Goal: Book appointment/travel/reservation

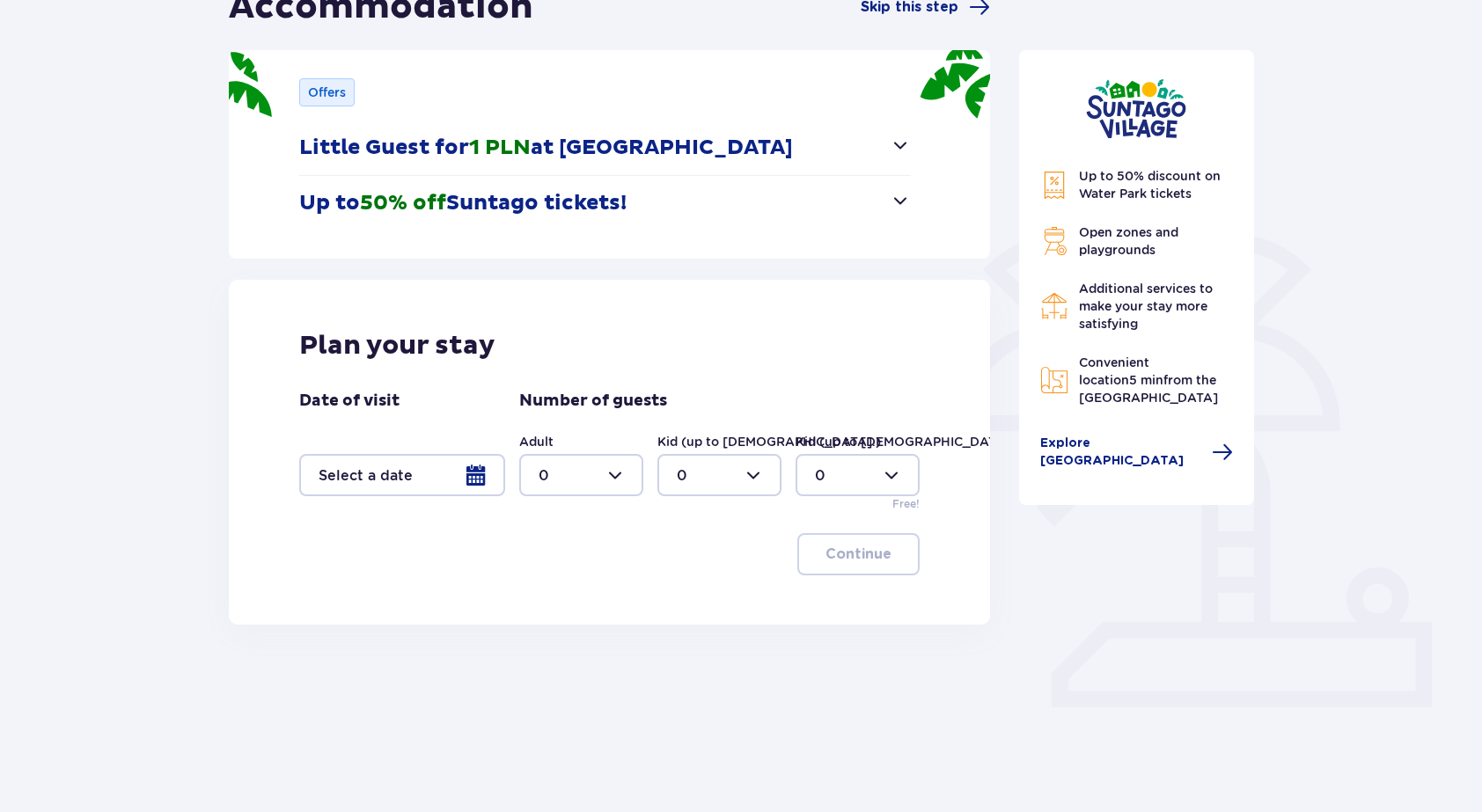
scroll to position [200, 0]
click at [418, 469] on div at bounding box center [402, 476] width 206 height 42
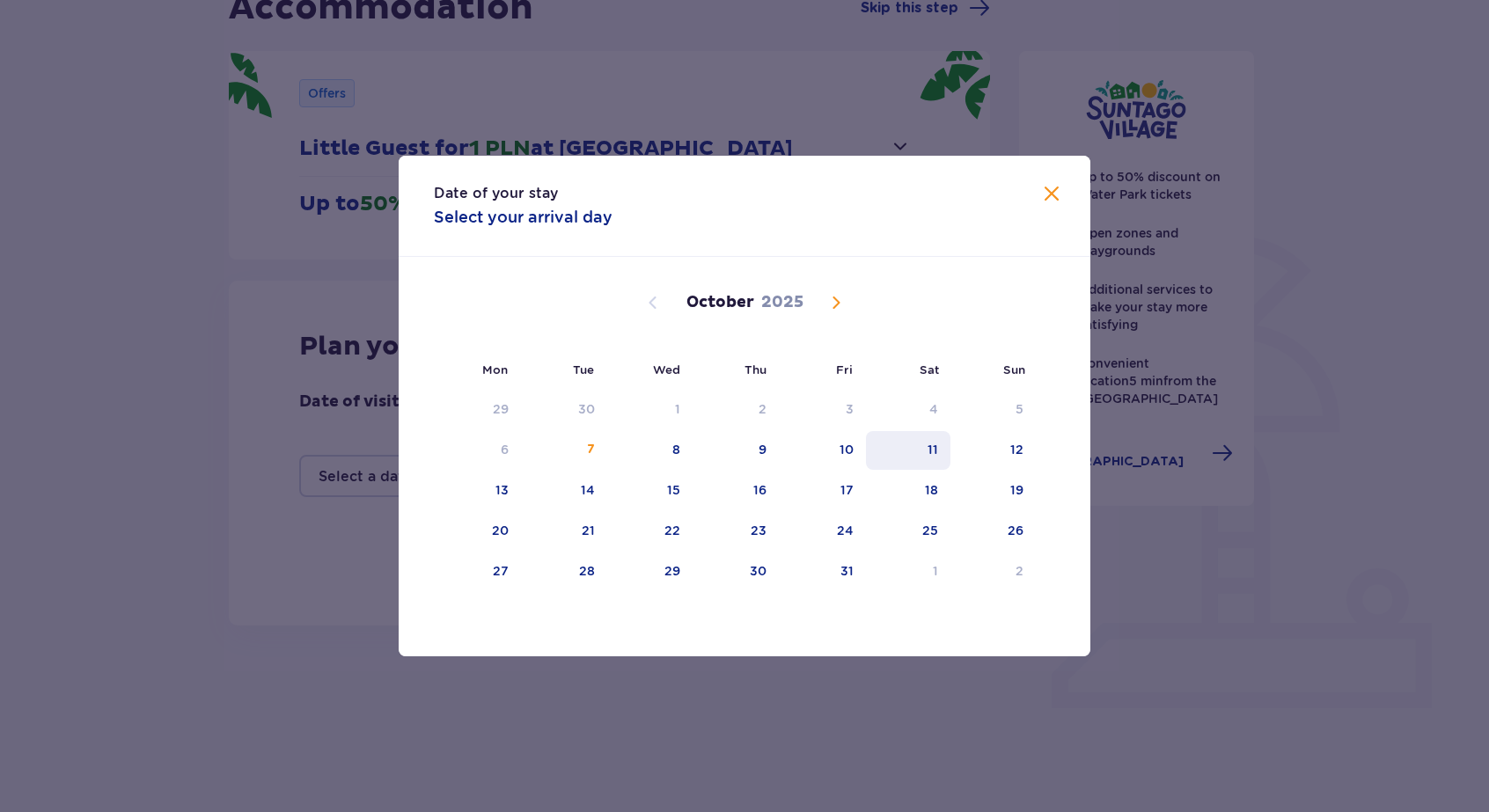
click at [936, 437] on div "11" at bounding box center [908, 450] width 86 height 39
click at [1013, 447] on div "12" at bounding box center [1016, 449] width 13 height 18
type input "11.10.25 - 12.10.25"
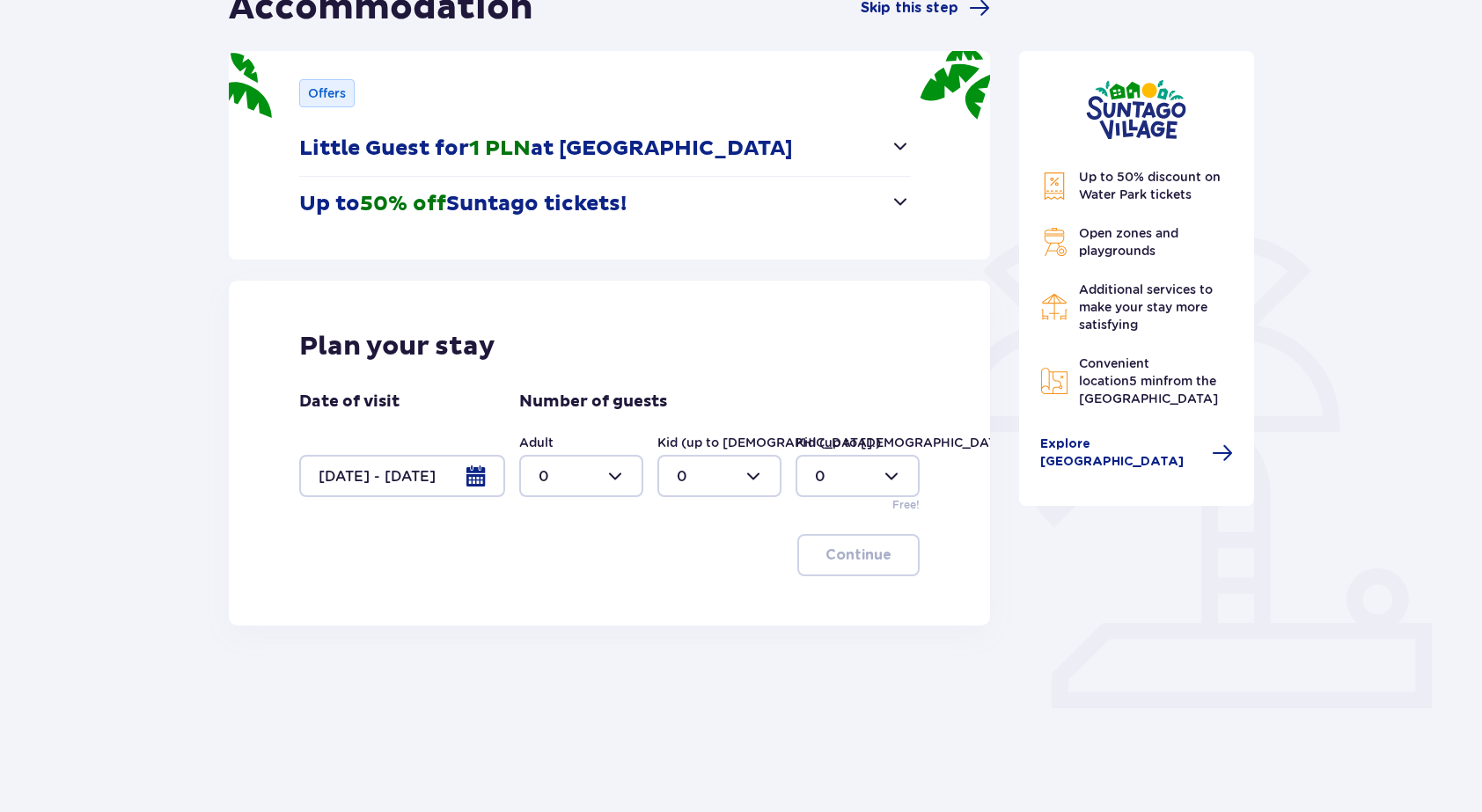
click at [593, 464] on div at bounding box center [581, 476] width 124 height 42
click at [581, 607] on div "2" at bounding box center [581, 603] width 86 height 20
type input "2"
click at [835, 473] on div at bounding box center [858, 476] width 124 height 42
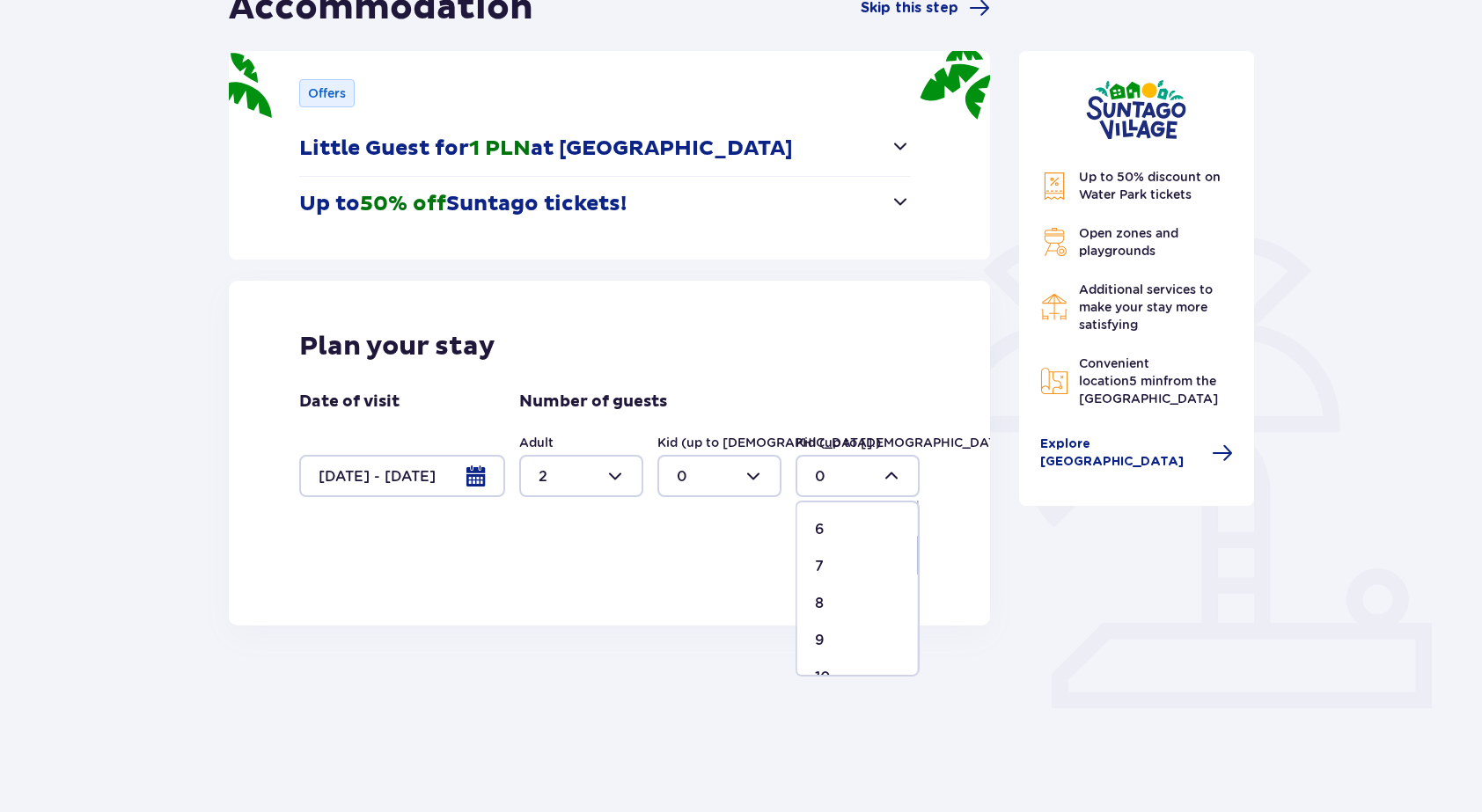
click at [844, 599] on div "8" at bounding box center [858, 603] width 86 height 20
type input "8"
click at [867, 567] on button "Continue" at bounding box center [859, 554] width 122 height 42
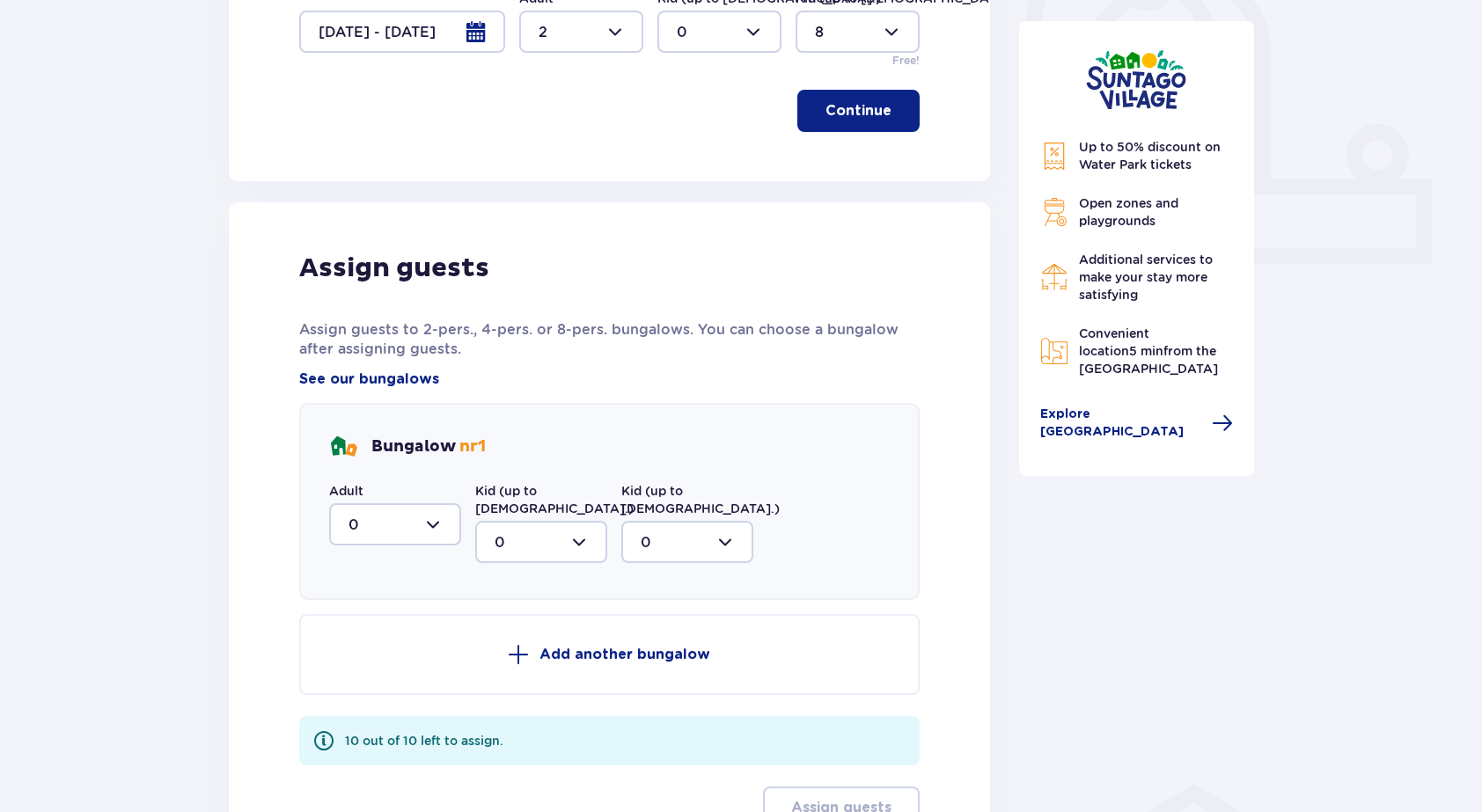
scroll to position [661, 0]
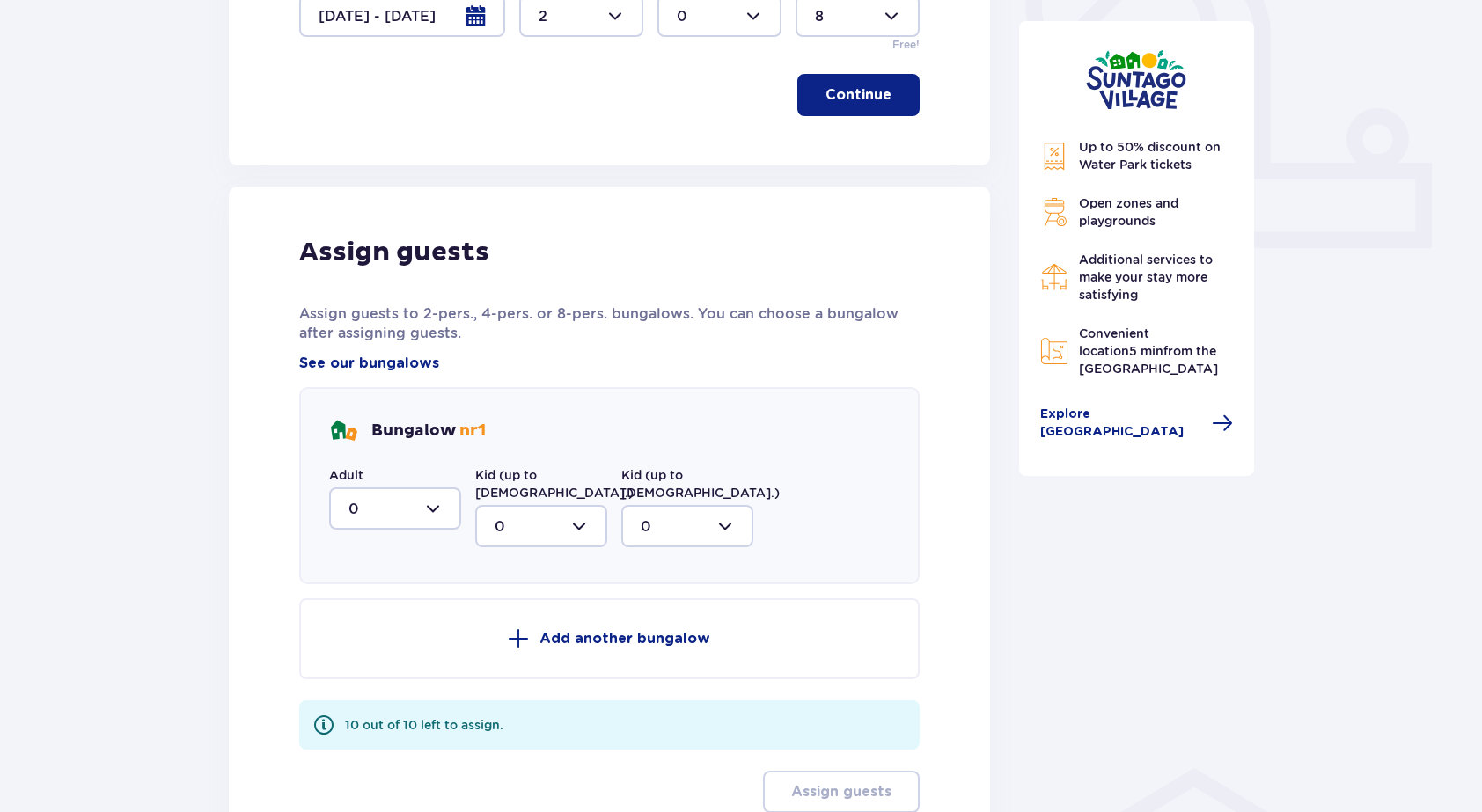
click at [429, 508] on div at bounding box center [395, 508] width 132 height 42
click at [394, 634] on div "2" at bounding box center [395, 635] width 93 height 20
type input "2"
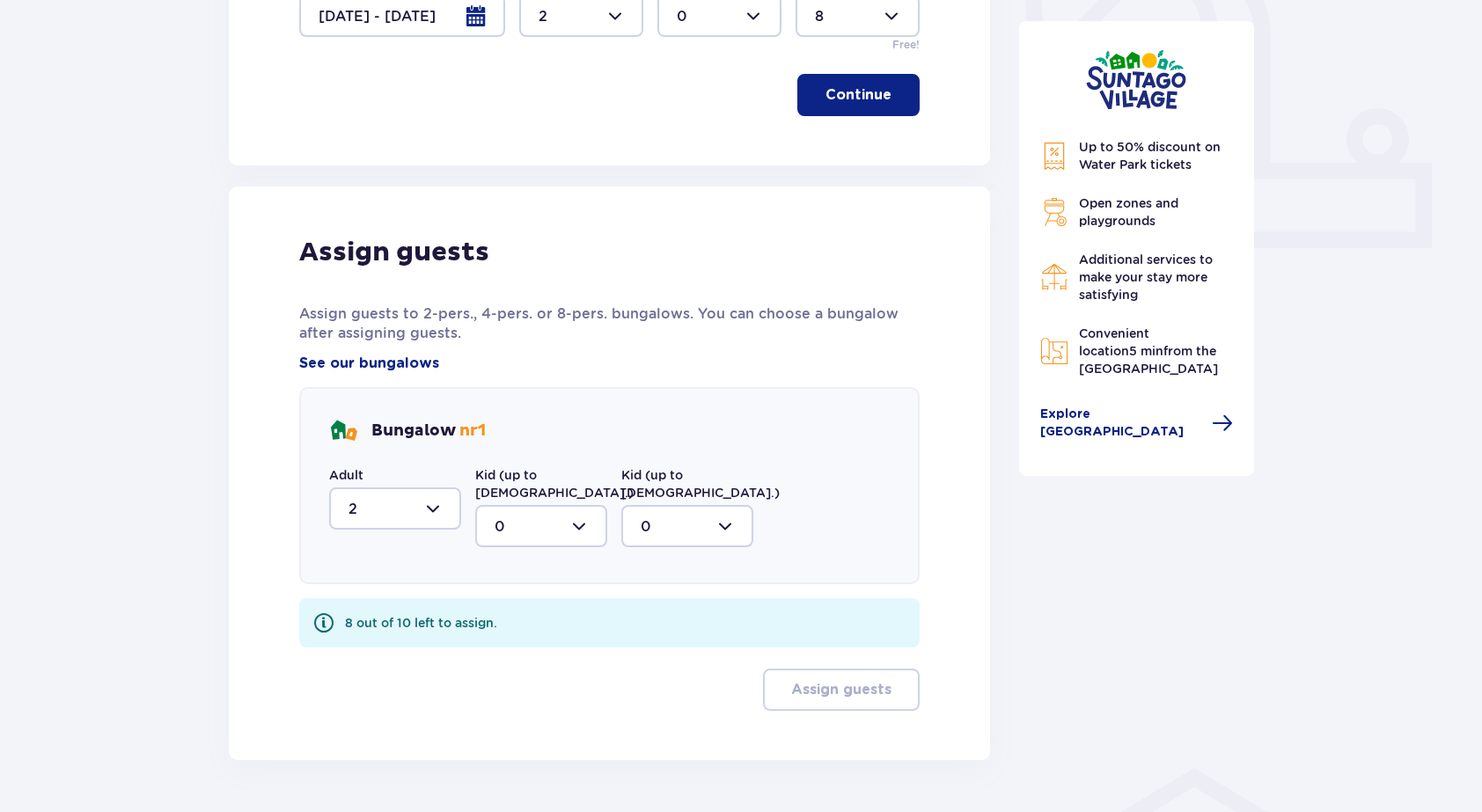
click at [680, 505] on div at bounding box center [687, 525] width 132 height 42
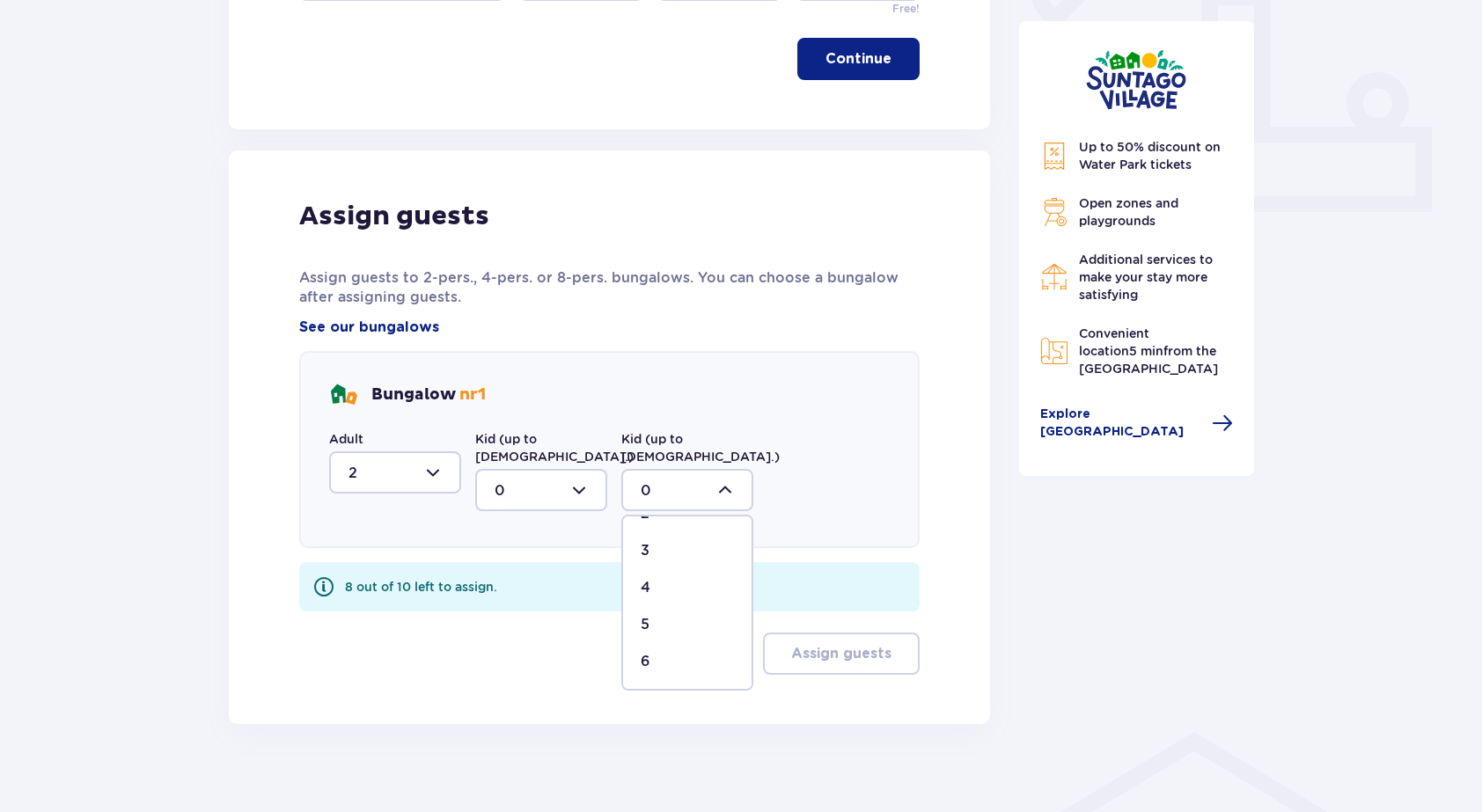
scroll to position [103, 0]
click at [580, 483] on div at bounding box center [541, 490] width 132 height 42
click at [692, 480] on div at bounding box center [687, 490] width 132 height 42
click at [837, 502] on div "Bungalow nr 1 Adult 2 Kid (up to 12 y.o.) 0 Kid (up to 3 y.o.) 0 0 1 2 3 4 5 6" at bounding box center [609, 449] width 621 height 197
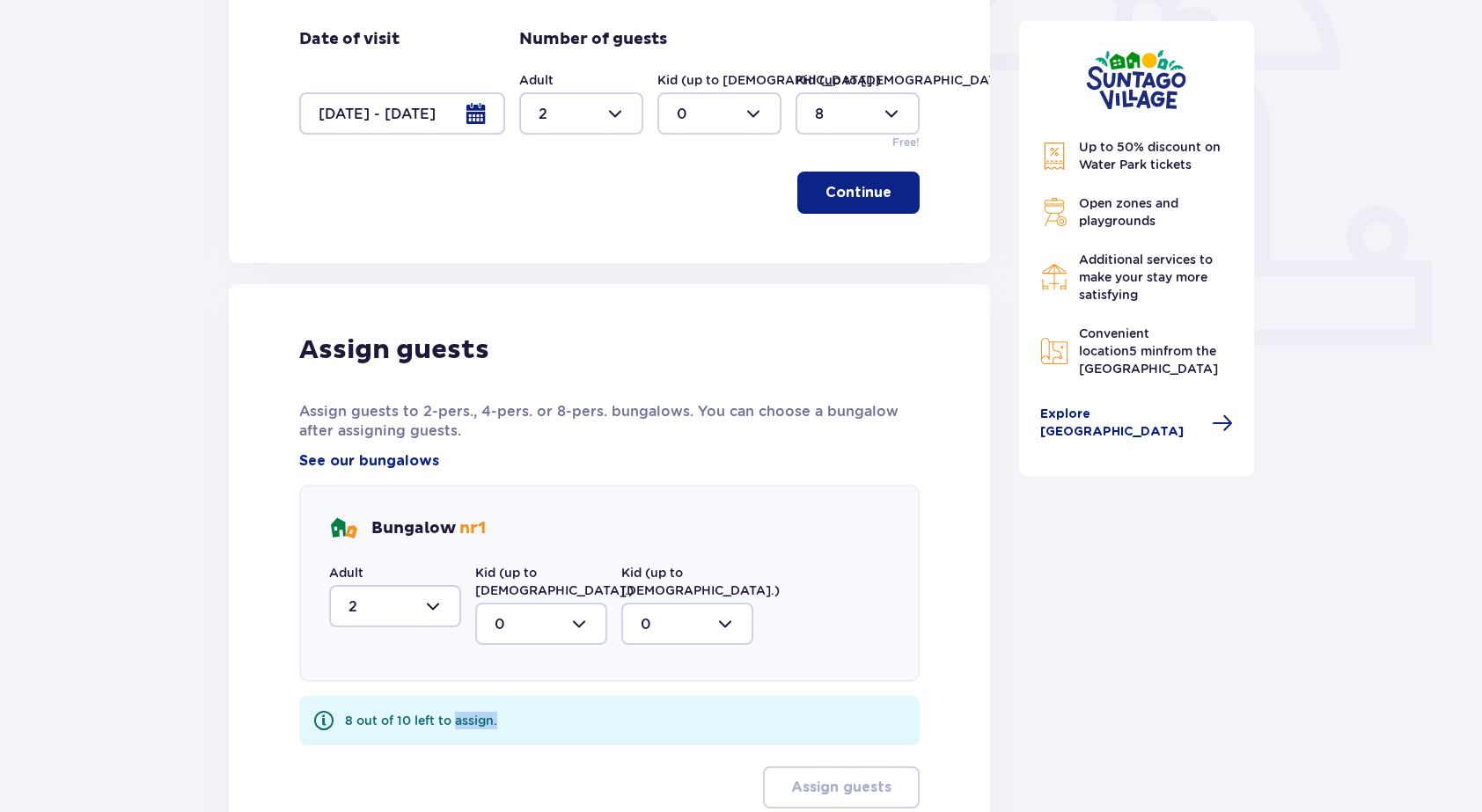
drag, startPoint x: 496, startPoint y: 704, endPoint x: 458, endPoint y: 704, distance: 38.0
click at [458, 704] on div "8 out of 10 left to assign." at bounding box center [609, 720] width 621 height 49
copy div "assign."
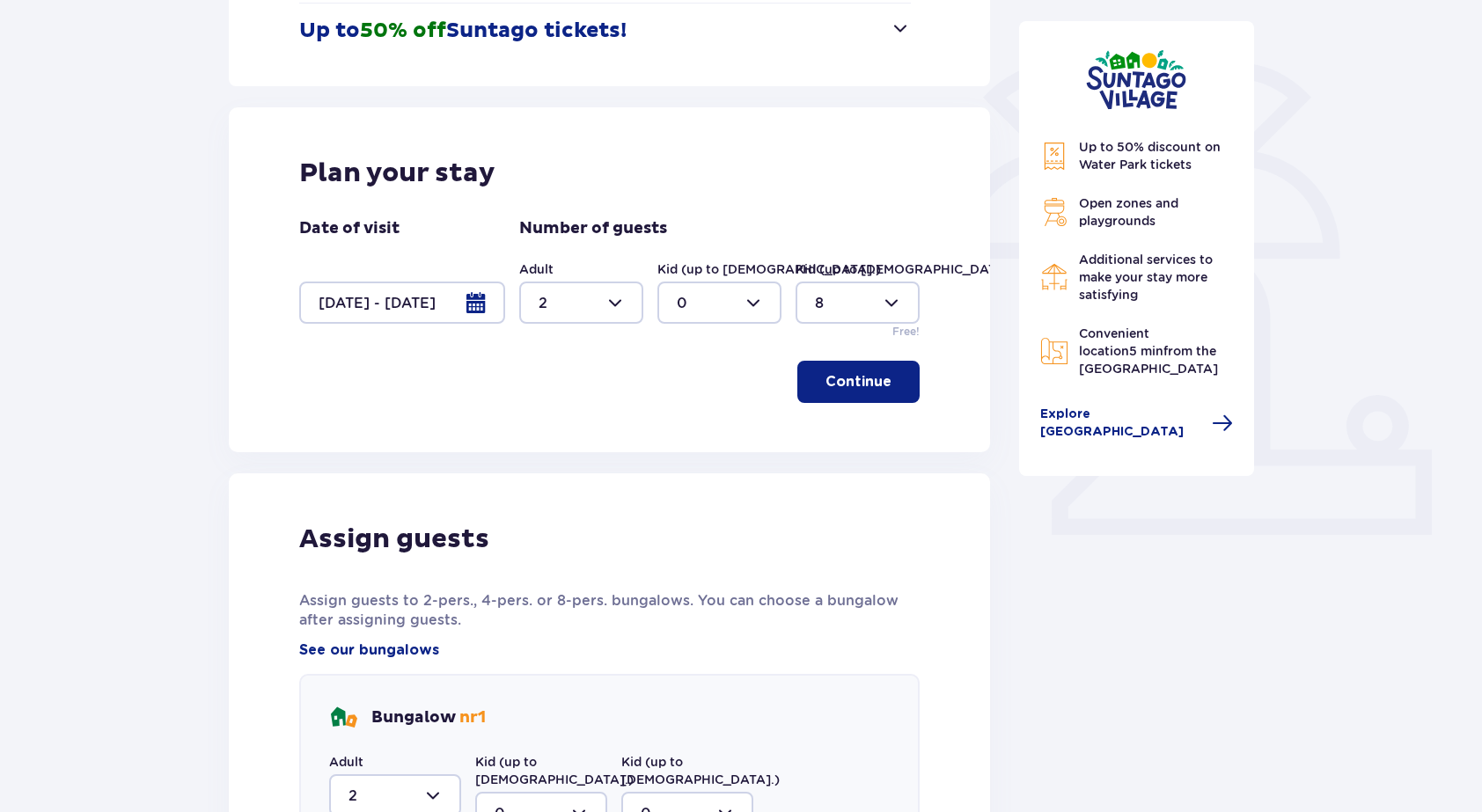
scroll to position [226, 0]
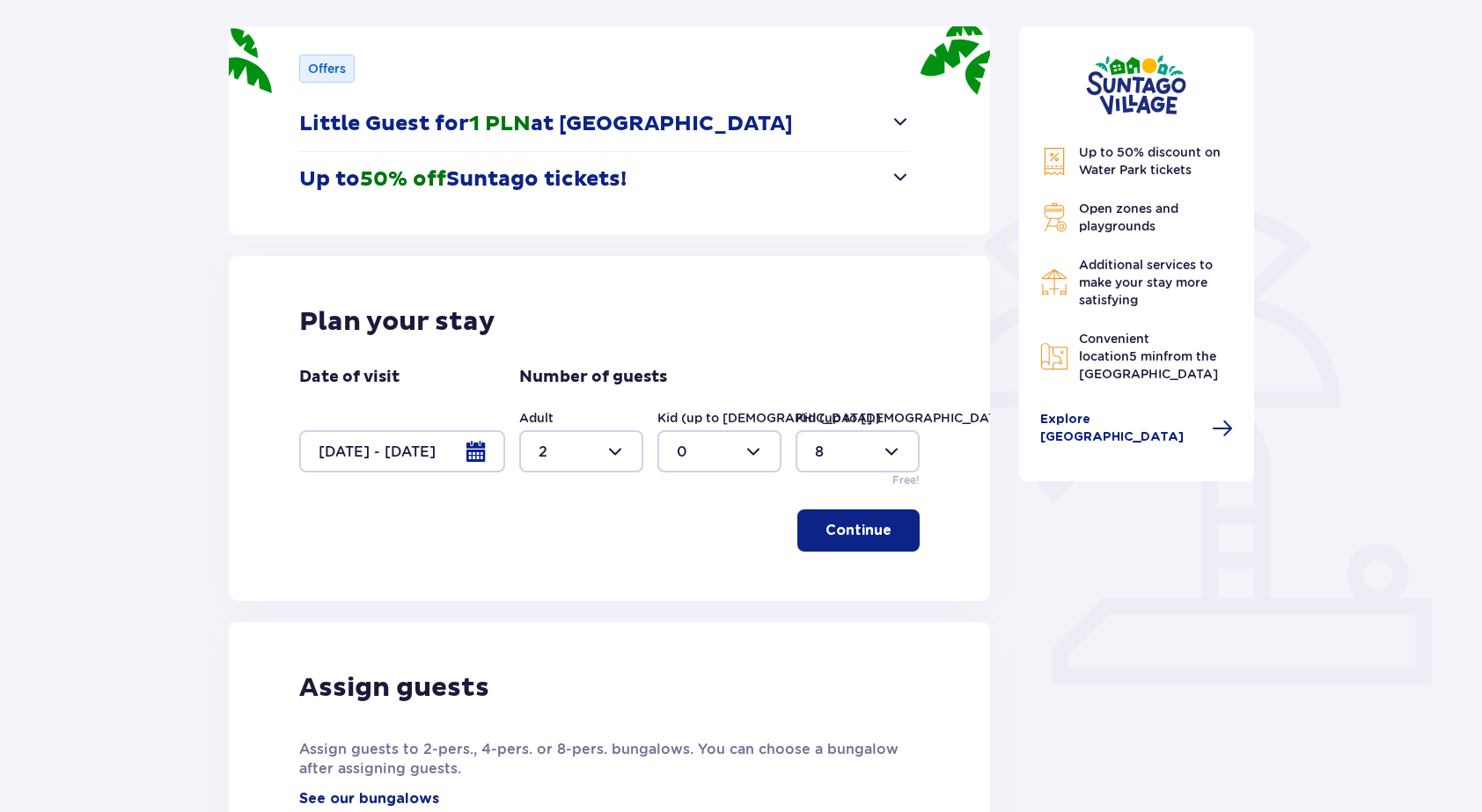
click at [896, 553] on div "Plan your stay Date of visit 11.10.25 - 12.10.25 Number of guests Adult 2 Kid (…" at bounding box center [609, 428] width 762 height 345
click at [886, 530] on span "button" at bounding box center [895, 530] width 21 height 21
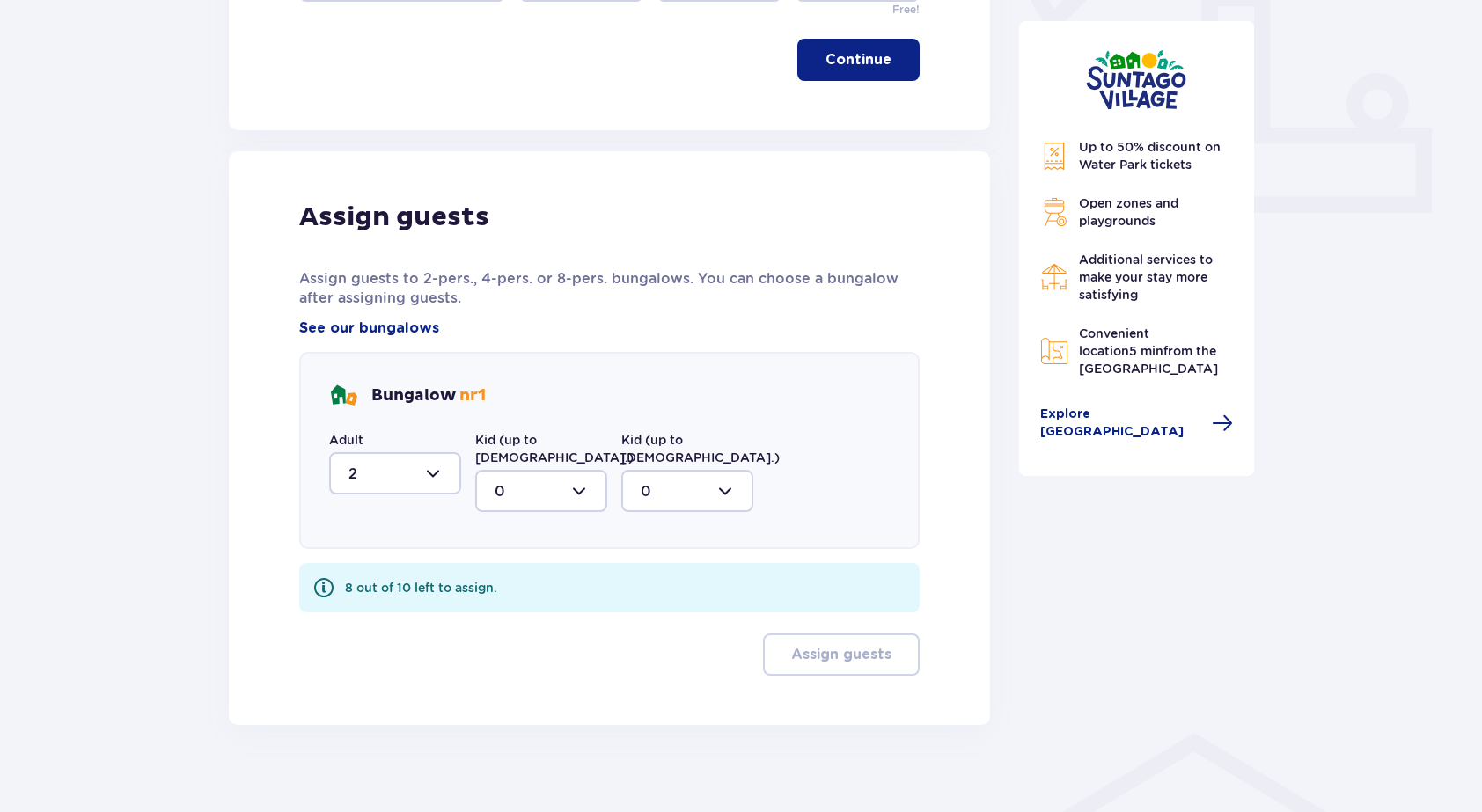
scroll to position [696, 0]
click at [421, 464] on div at bounding box center [395, 472] width 132 height 42
click at [379, 597] on div "2" at bounding box center [395, 600] width 93 height 20
click at [557, 472] on div at bounding box center [541, 490] width 132 height 42
click at [651, 469] on div at bounding box center [687, 490] width 132 height 42
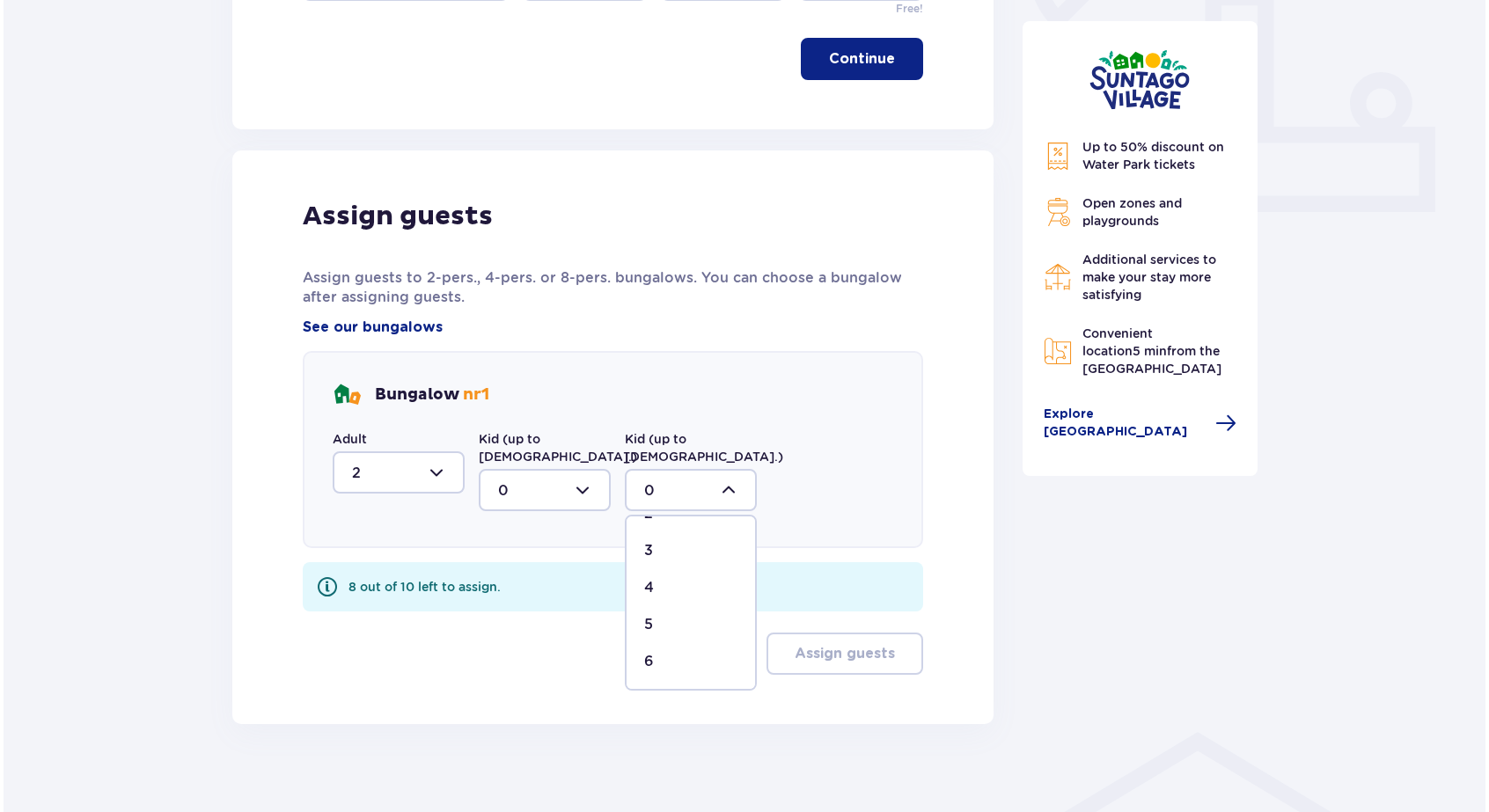
scroll to position [103, 0]
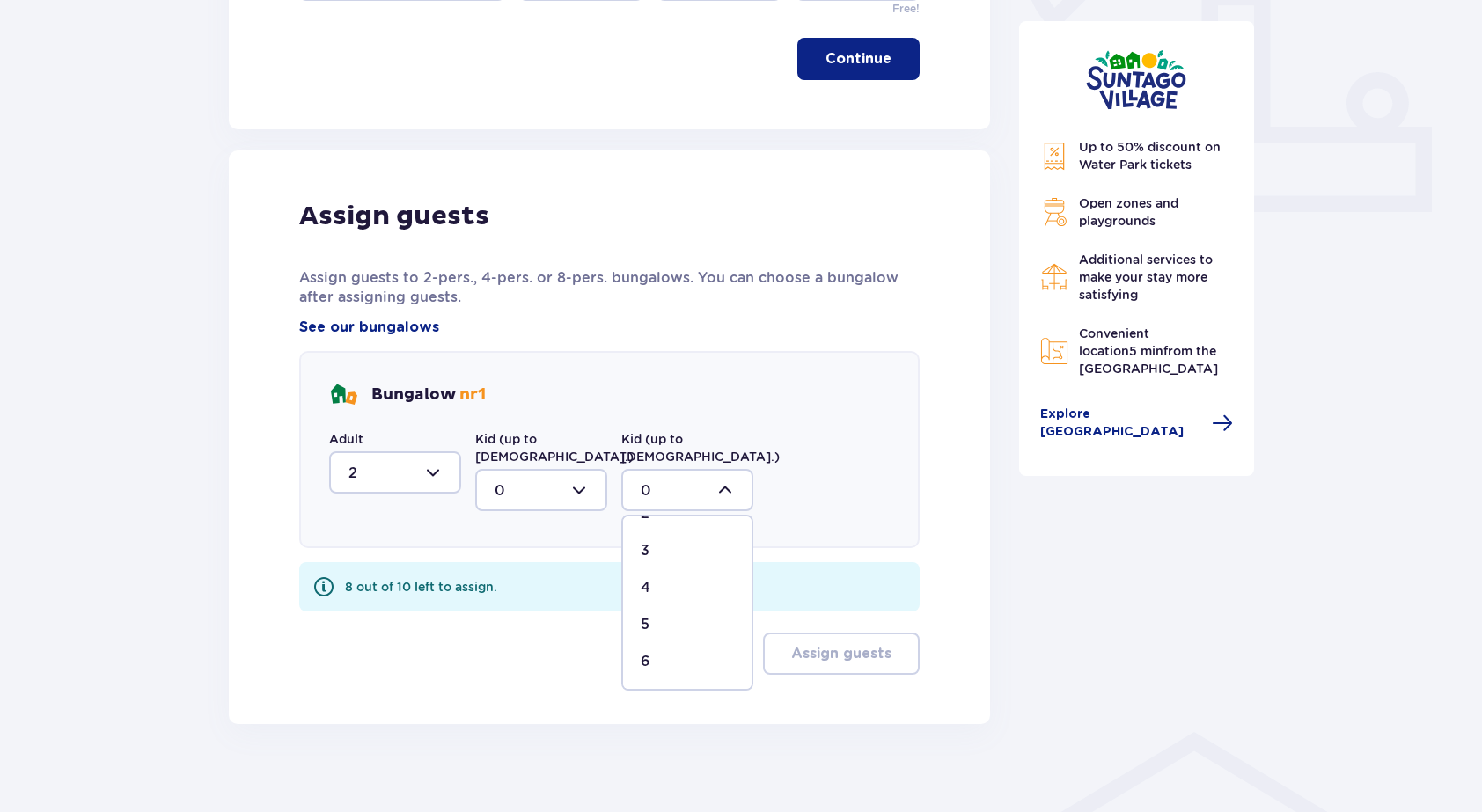
click at [655, 652] on div "6" at bounding box center [686, 662] width 93 height 20
click at [349, 329] on span "See our bungalows" at bounding box center [369, 327] width 140 height 20
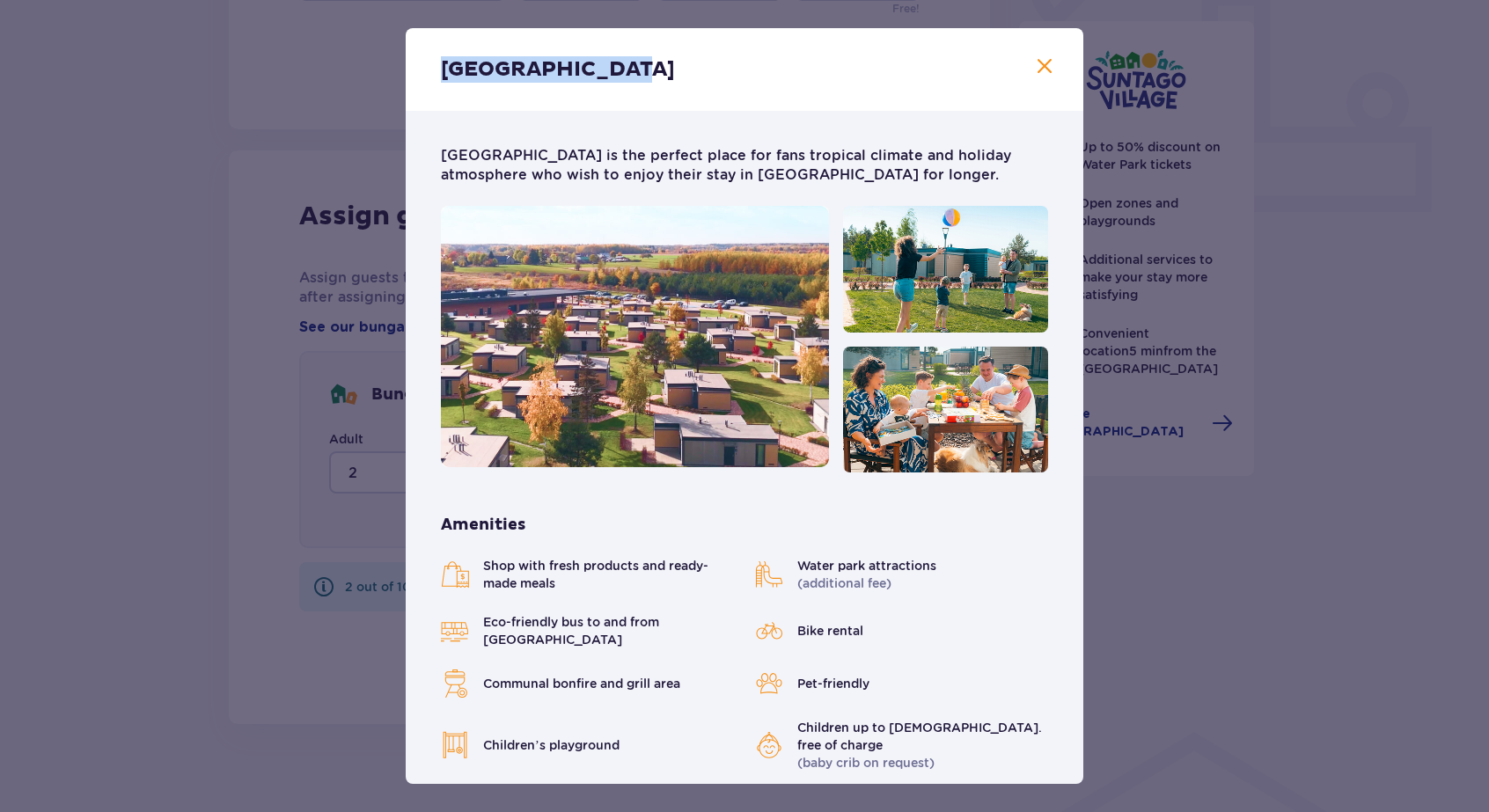
drag, startPoint x: 624, startPoint y: 74, endPoint x: 445, endPoint y: 66, distance: 179.2
click at [445, 66] on div "Suntago Village" at bounding box center [744, 70] width 678 height 83
copy p "Suntago Village"
click at [1046, 61] on span "Close" at bounding box center [1044, 67] width 21 height 21
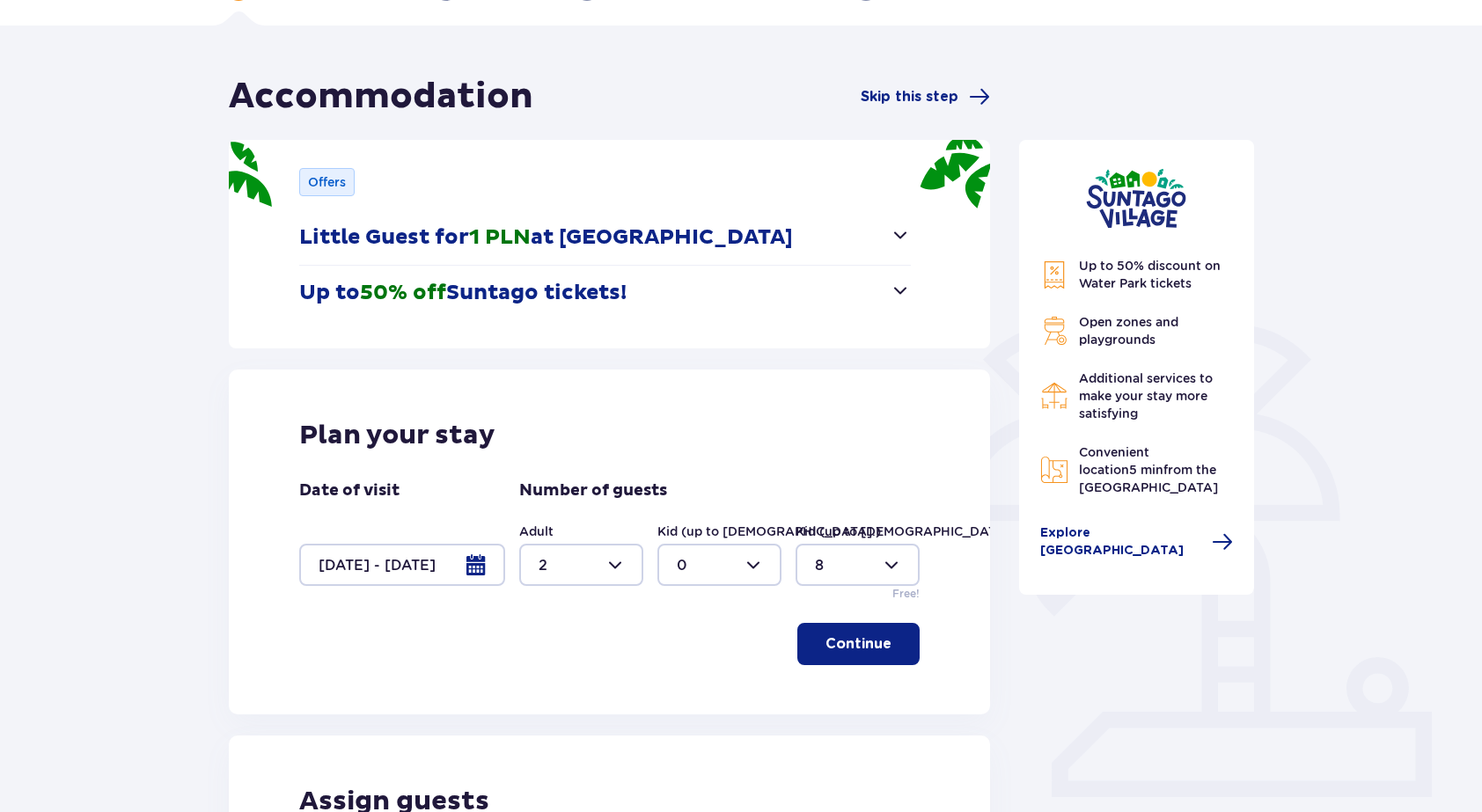
scroll to position [113, 0]
click at [698, 278] on button "Up to 50% off Suntago tickets!" at bounding box center [605, 292] width 611 height 55
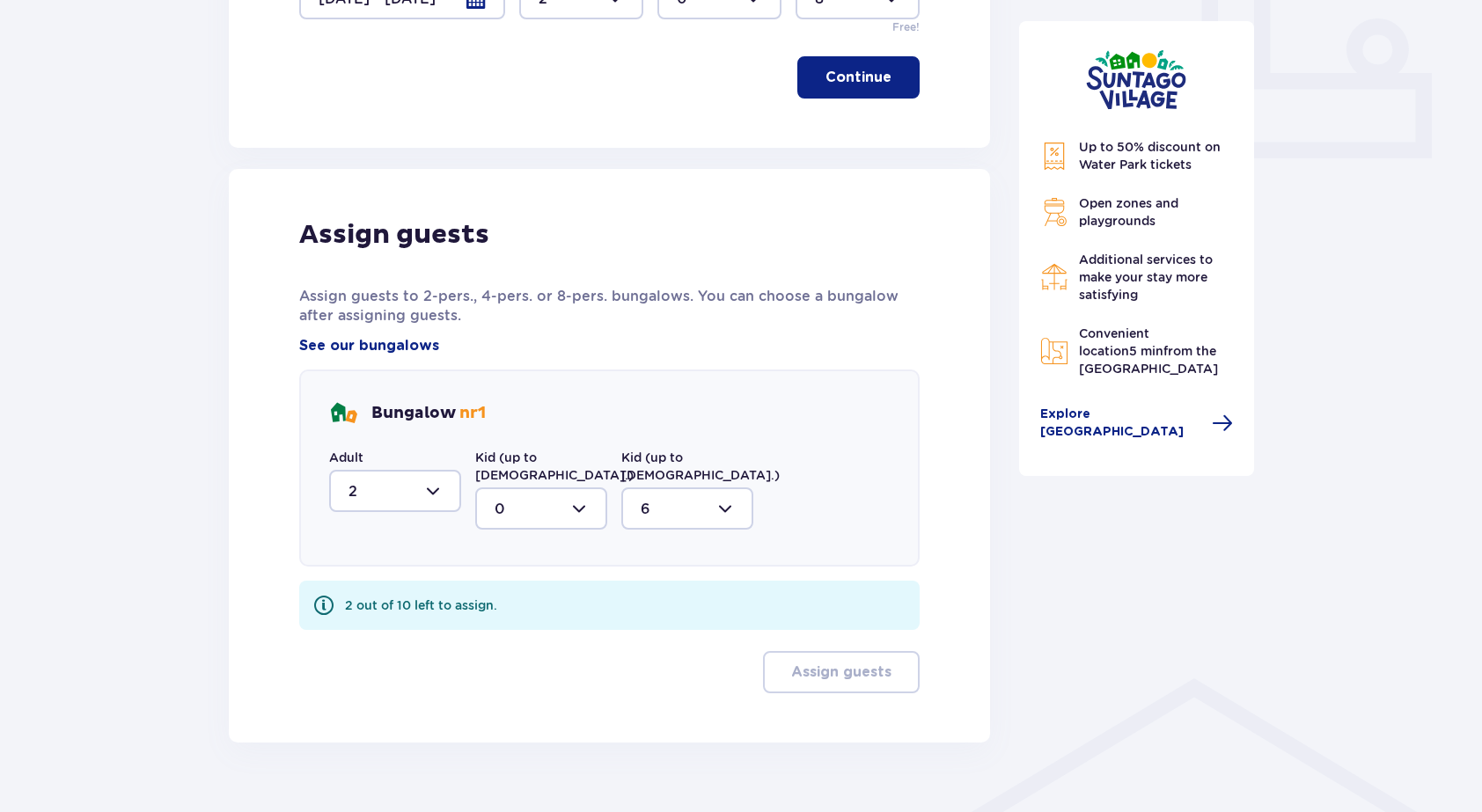
scroll to position [749, 0]
click at [656, 488] on div at bounding box center [687, 508] width 132 height 42
click at [658, 544] on span "0" at bounding box center [687, 562] width 129 height 37
click at [567, 488] on div at bounding box center [541, 508] width 132 height 42
click at [552, 554] on div "0" at bounding box center [541, 563] width 93 height 20
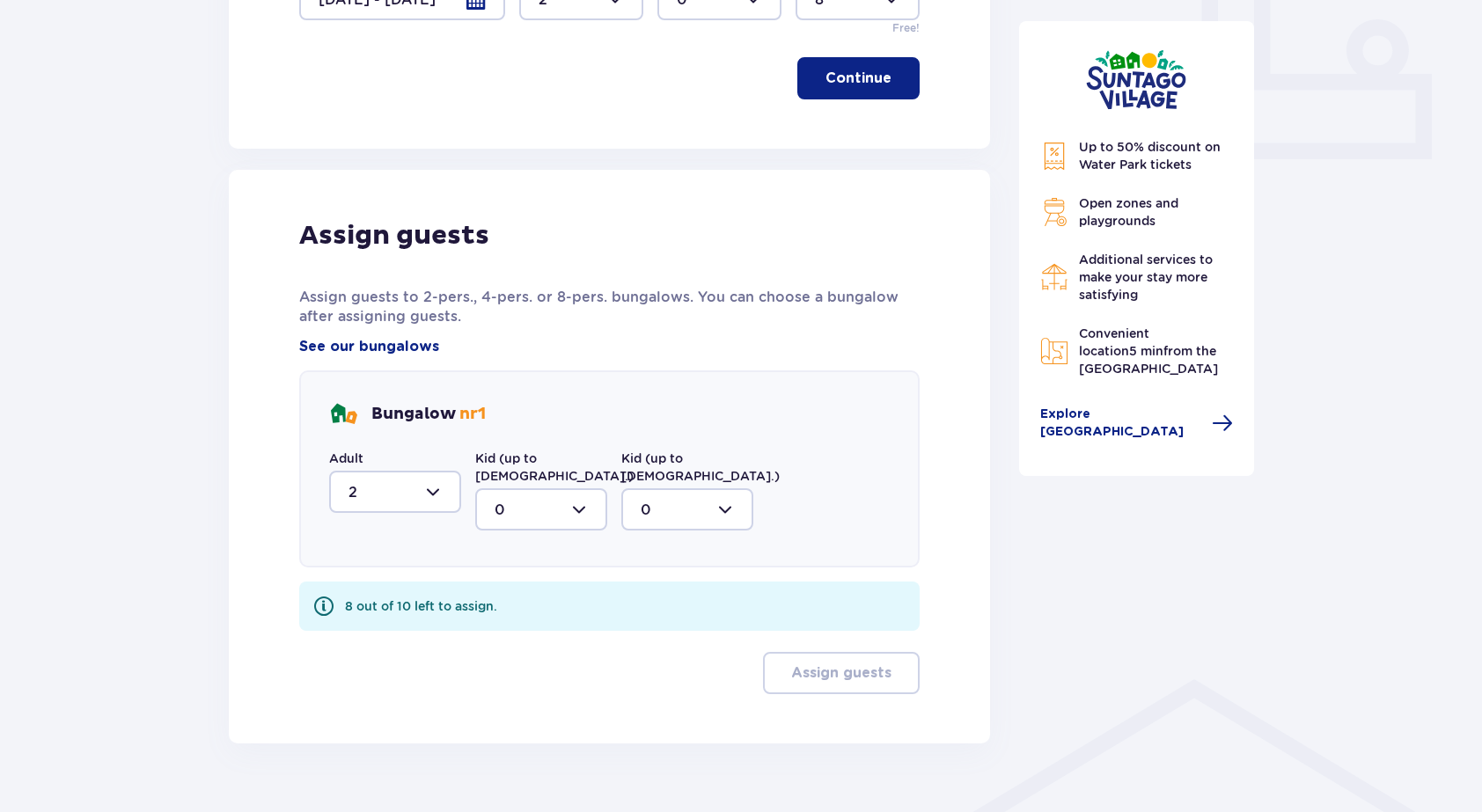
click at [667, 488] on div at bounding box center [687, 508] width 132 height 42
click at [680, 590] on div "1" at bounding box center [686, 600] width 93 height 20
click at [701, 488] on div at bounding box center [687, 508] width 132 height 42
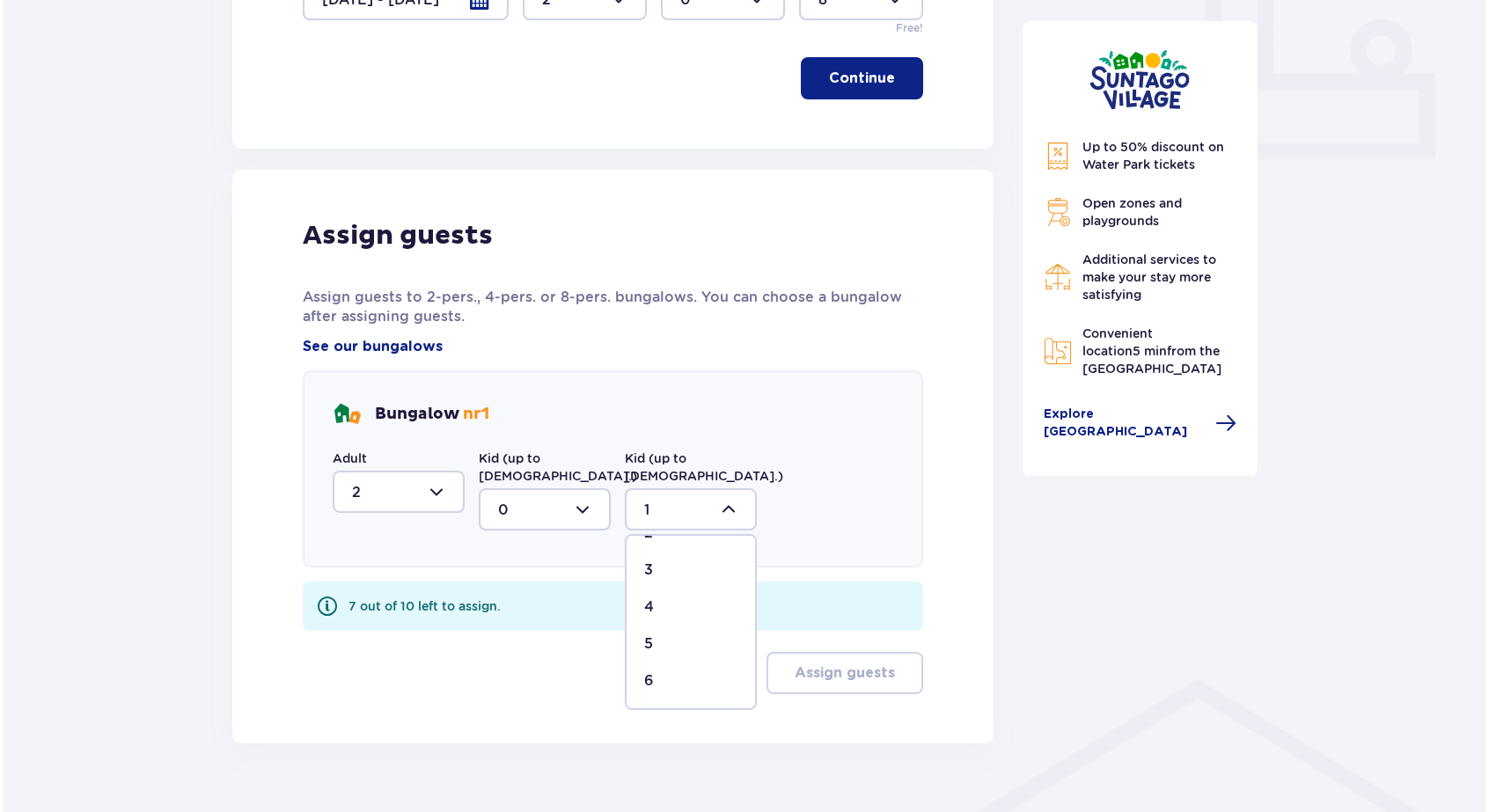
scroll to position [103, 0]
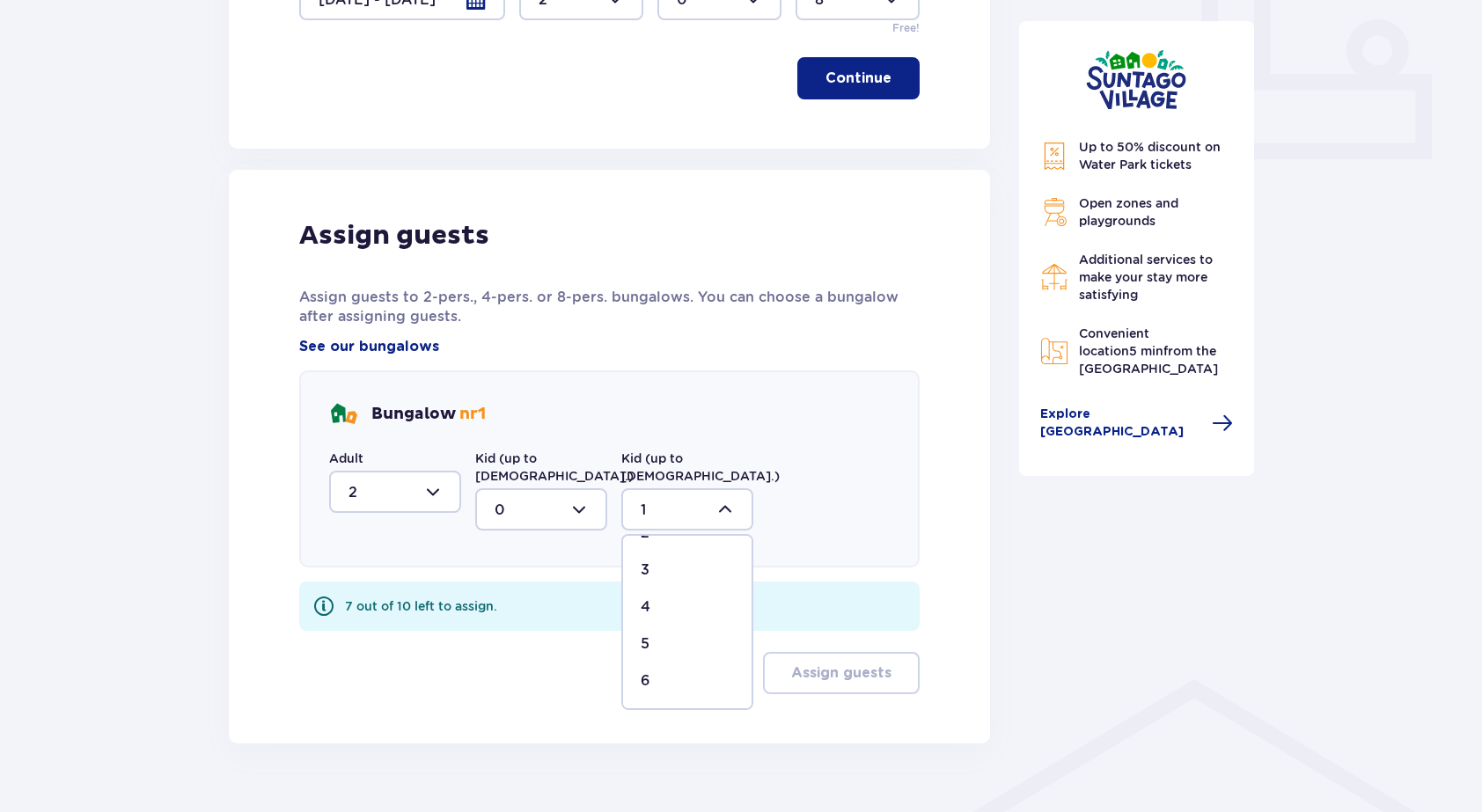
click at [657, 671] on div "6" at bounding box center [686, 680] width 93 height 20
type input "6"
click at [423, 471] on div at bounding box center [395, 492] width 132 height 42
click at [363, 336] on span "See our bungalows" at bounding box center [369, 346] width 140 height 20
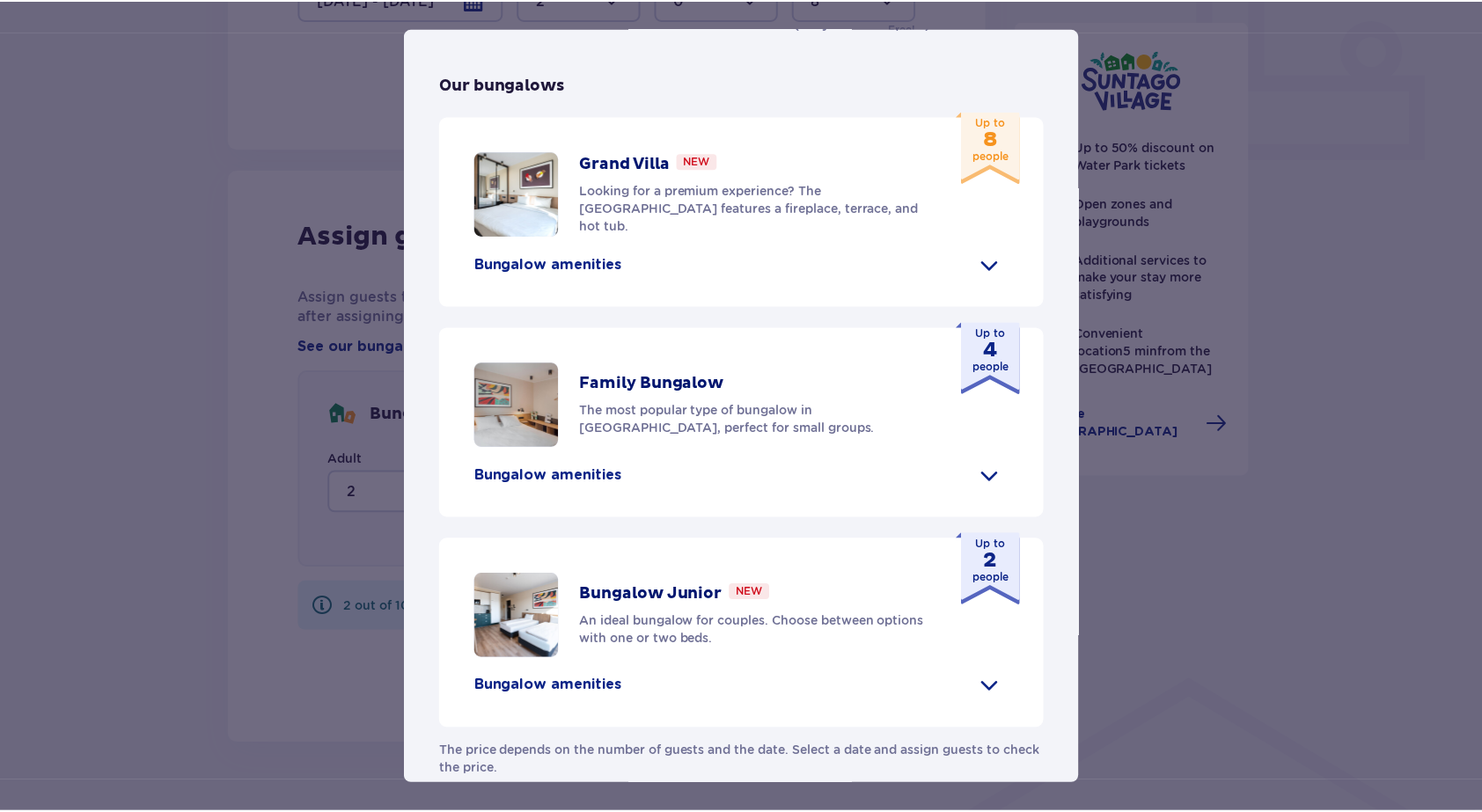
scroll to position [739, 0]
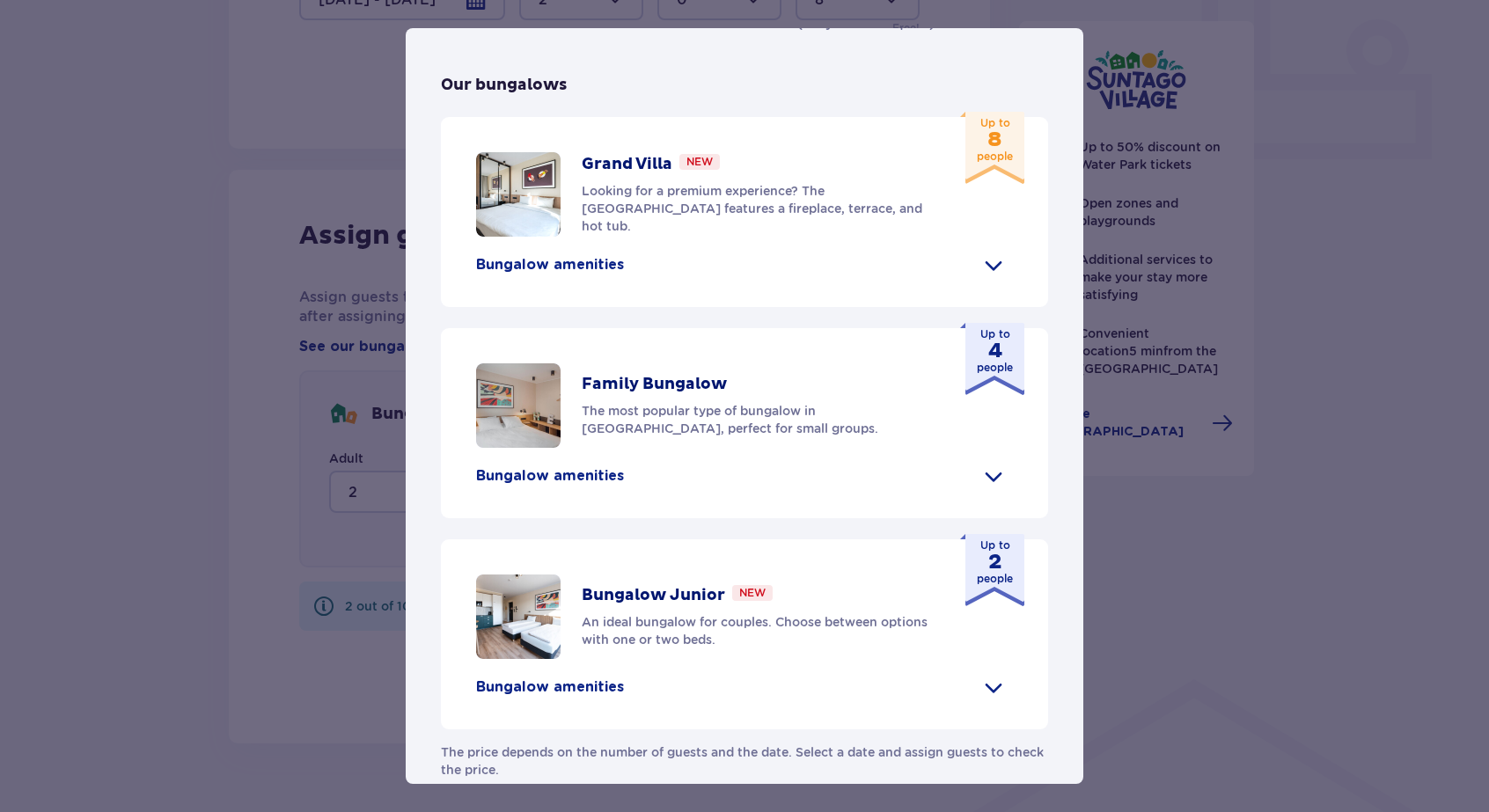
click at [48, 382] on div "Suntago Village Suntago Village is the perfect place for fans tropical climate …" at bounding box center [744, 406] width 1489 height 812
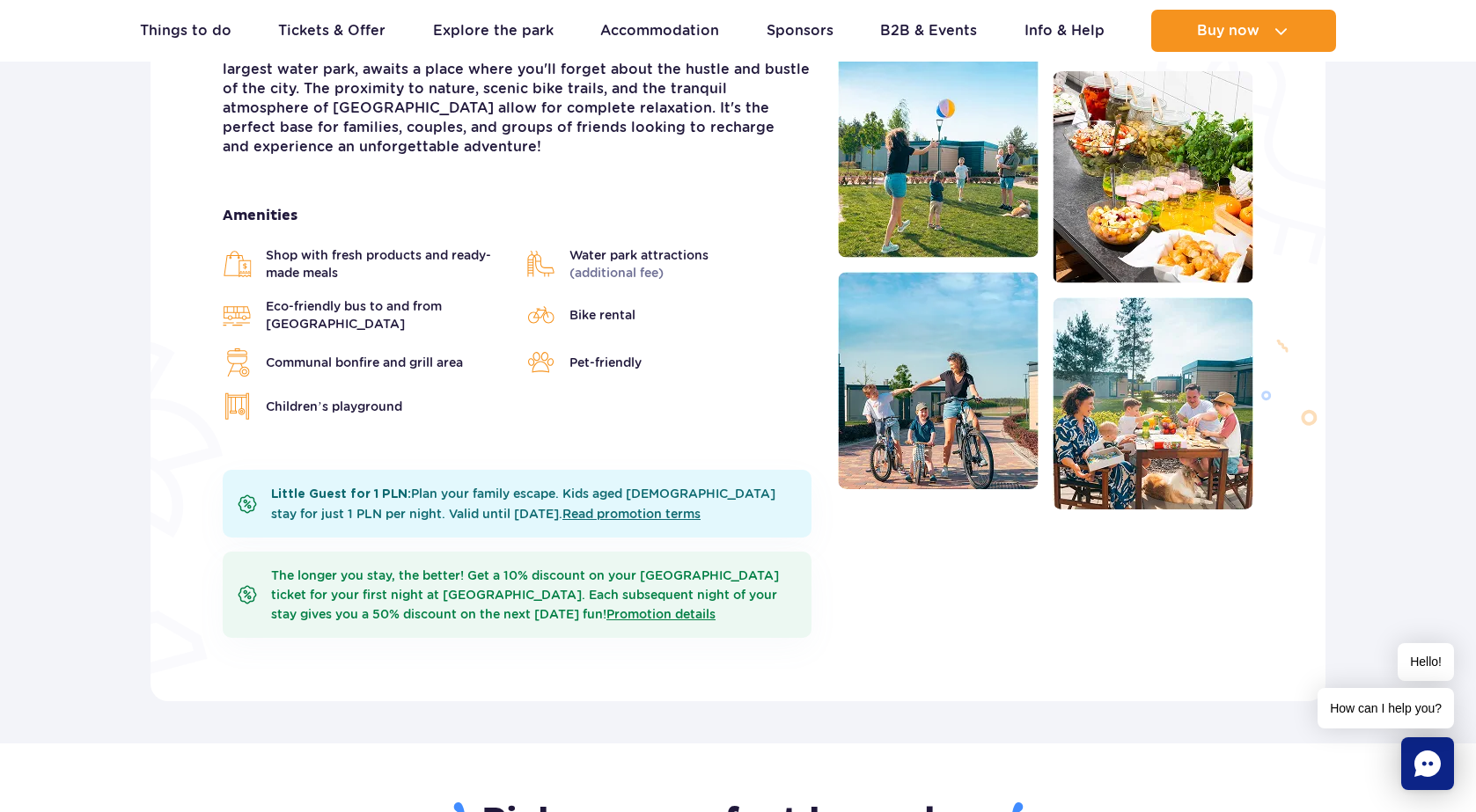
scroll to position [460, 0]
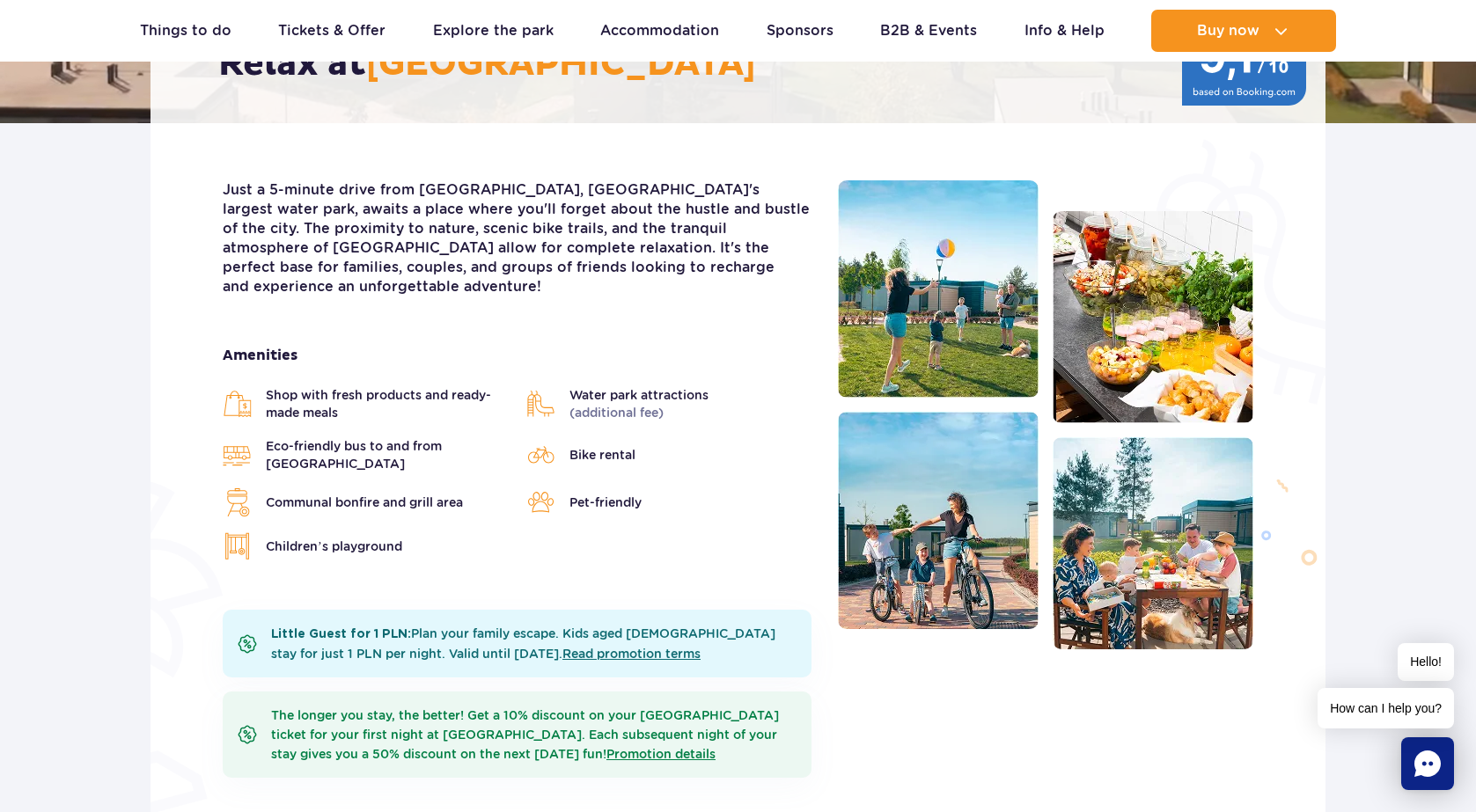
scroll to position [133, 0]
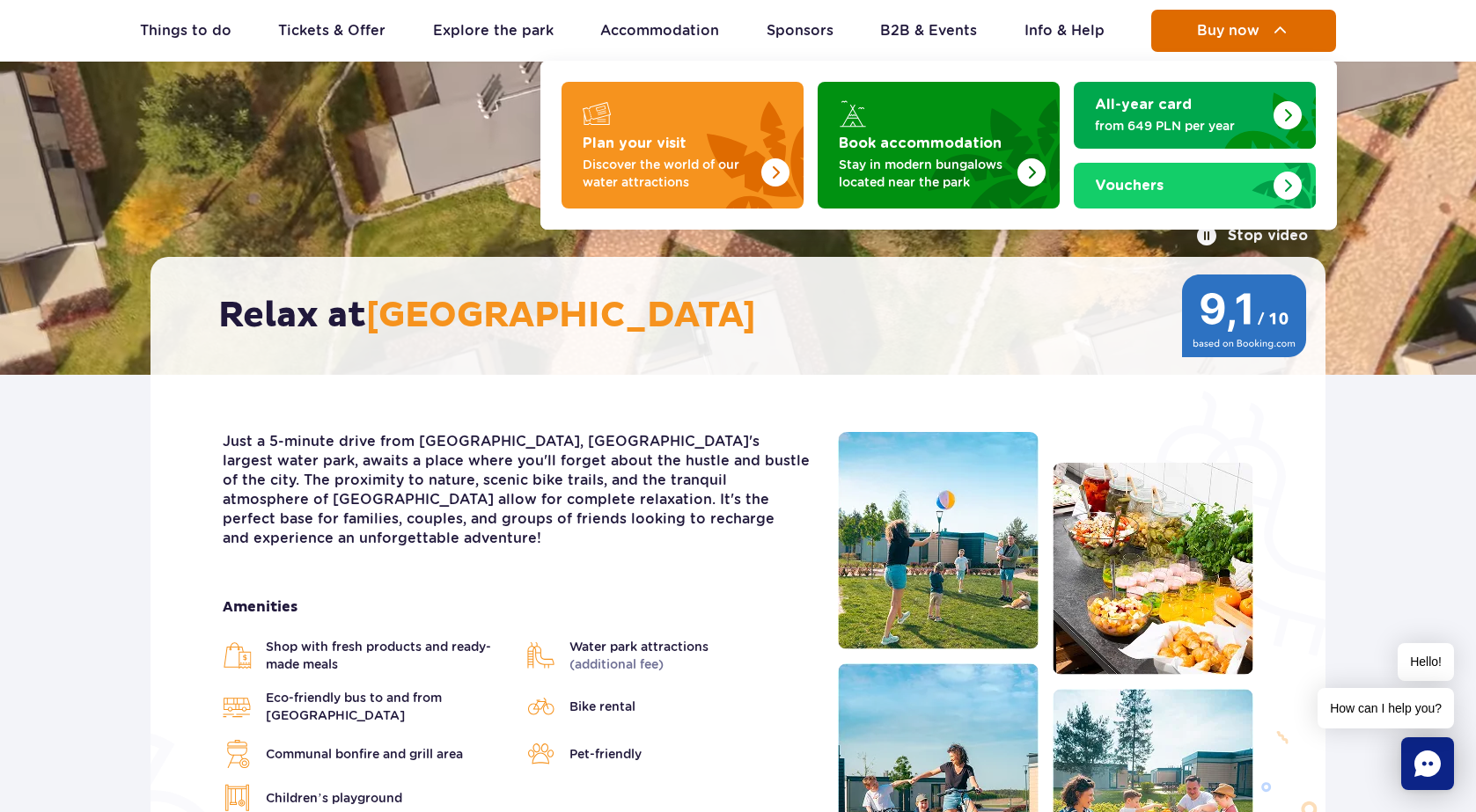
click at [1239, 45] on button "Buy now" at bounding box center [1243, 30] width 185 height 42
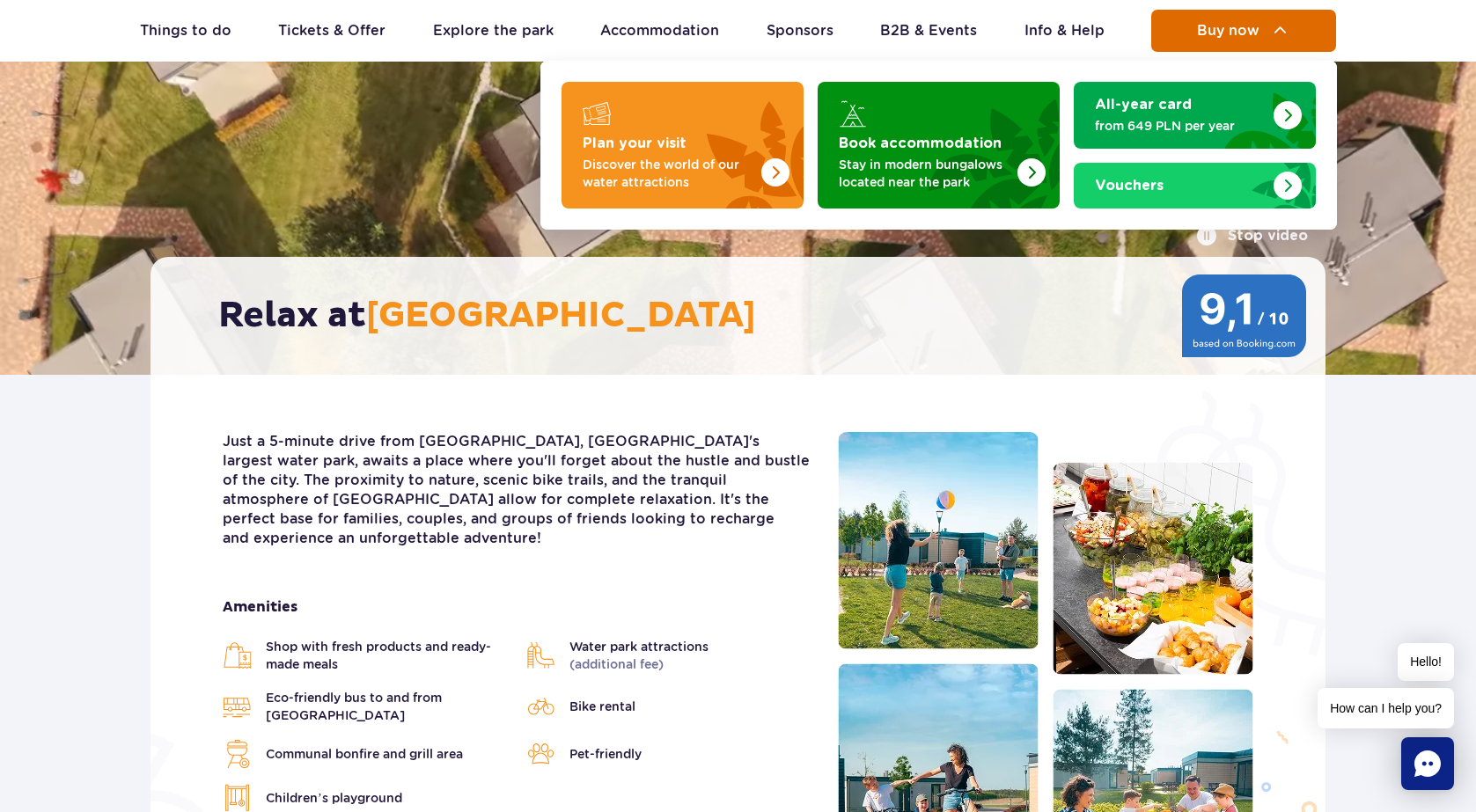
click at [1270, 32] on img at bounding box center [1280, 31] width 21 height 21
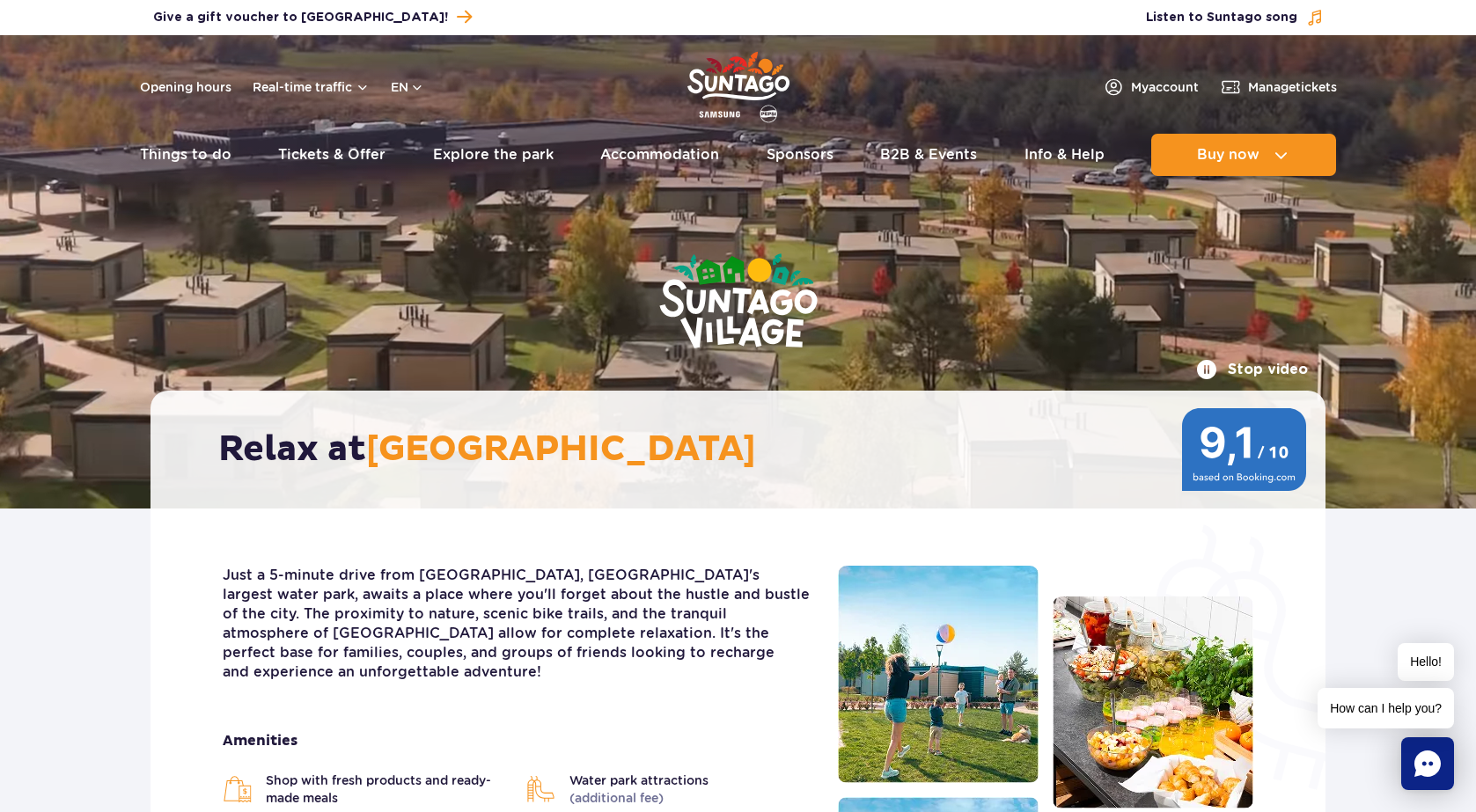
scroll to position [0, 0]
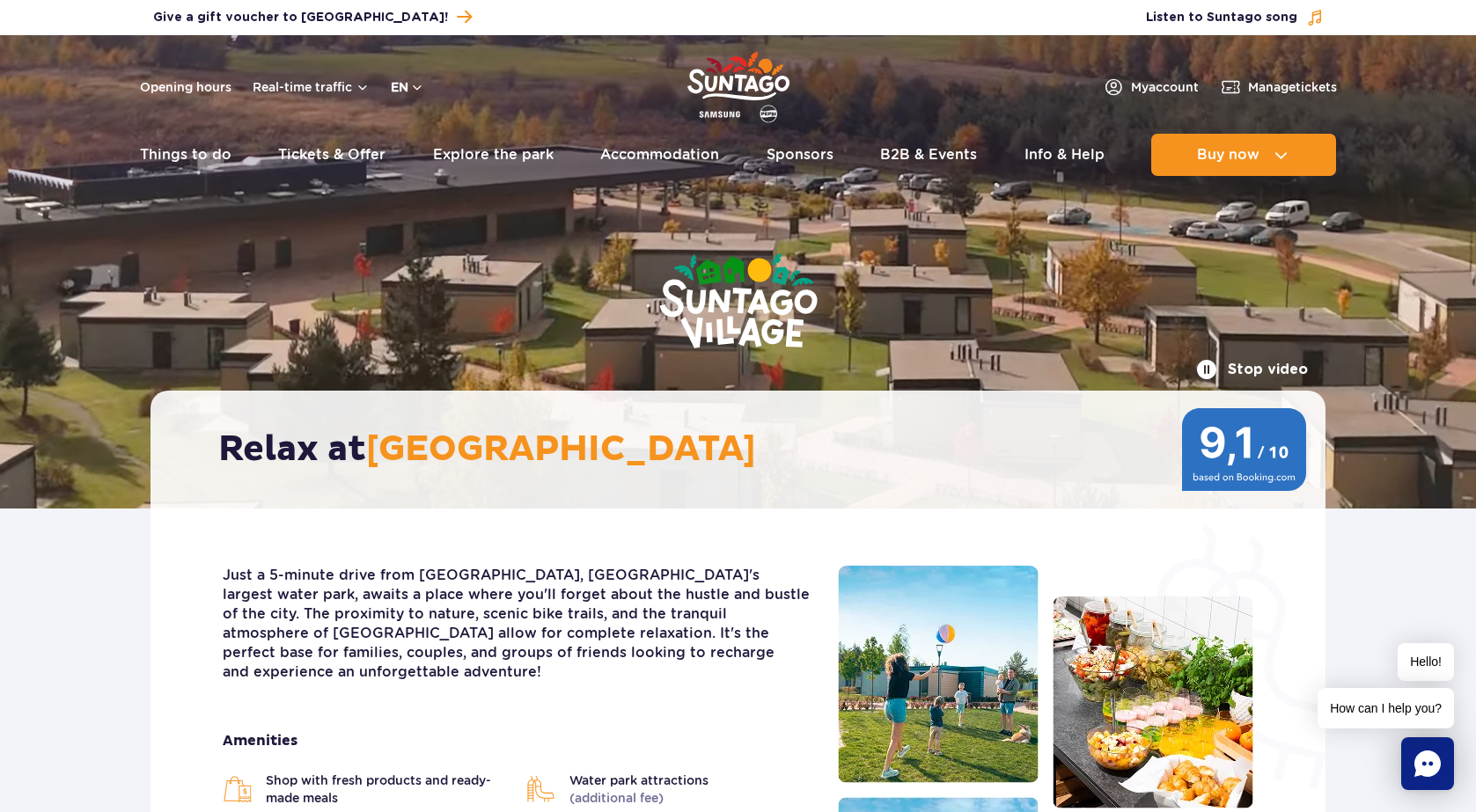
click at [416, 90] on button "en" at bounding box center [408, 86] width 34 height 18
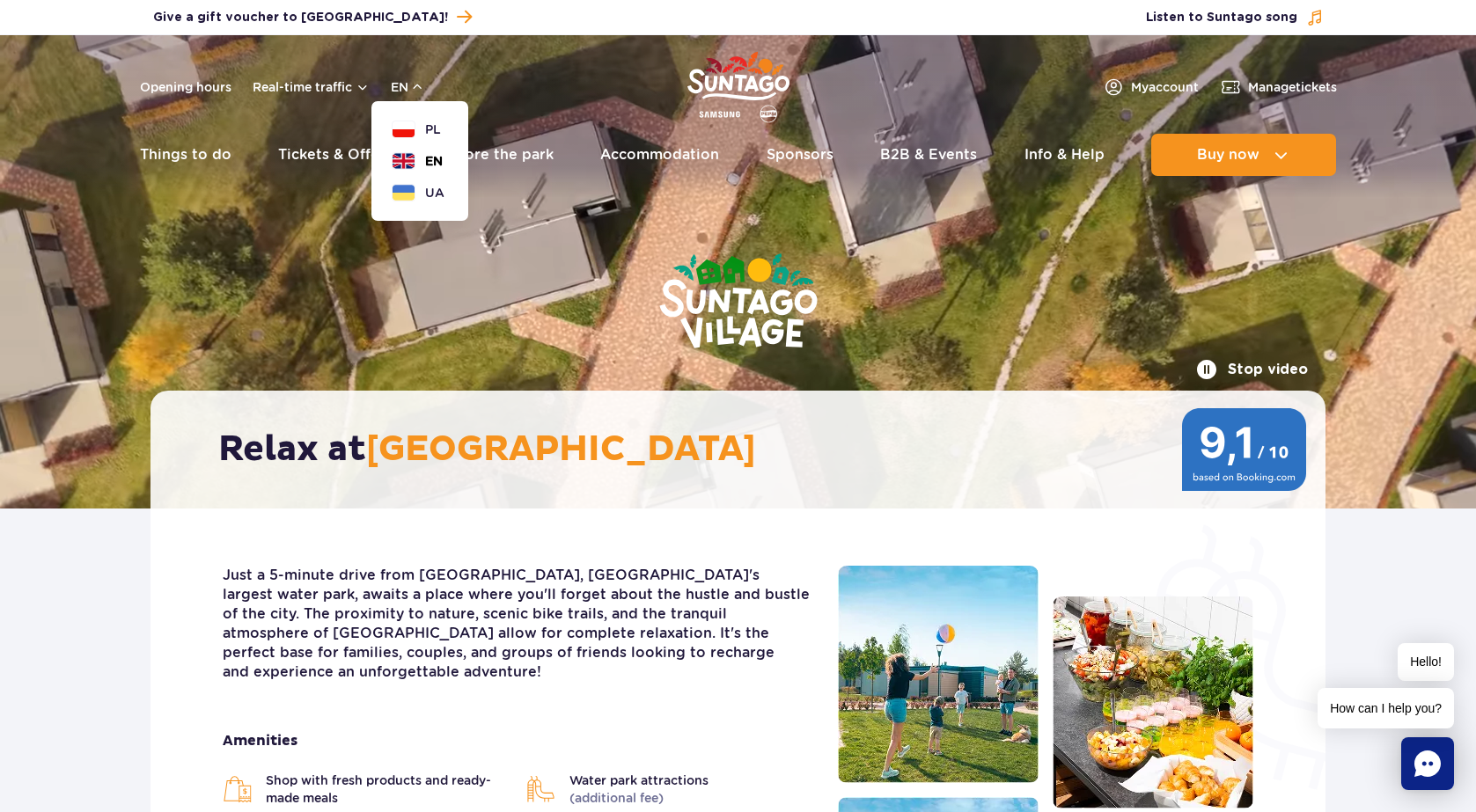
click at [439, 161] on span "EN" at bounding box center [433, 161] width 18 height 18
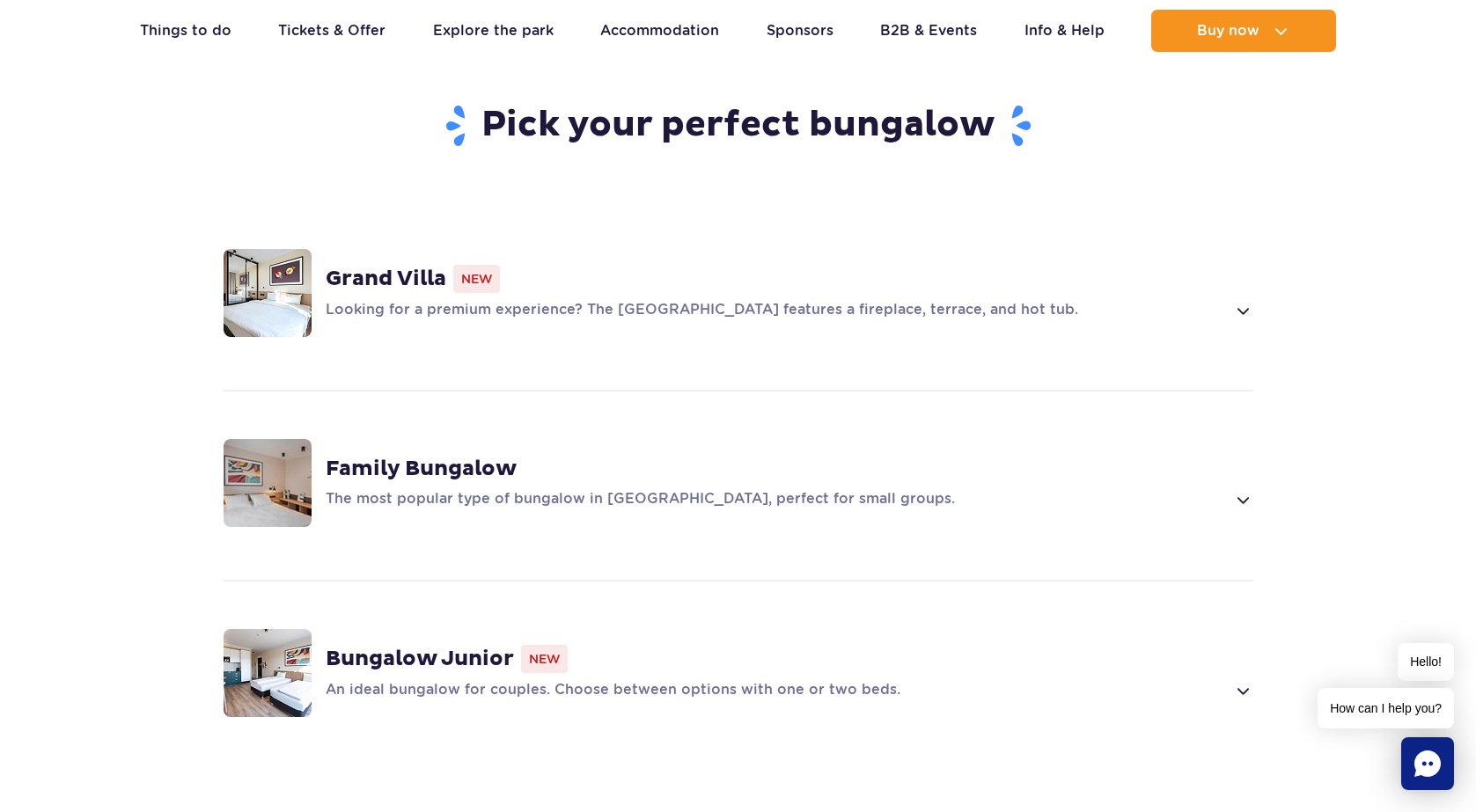
scroll to position [1224, 0]
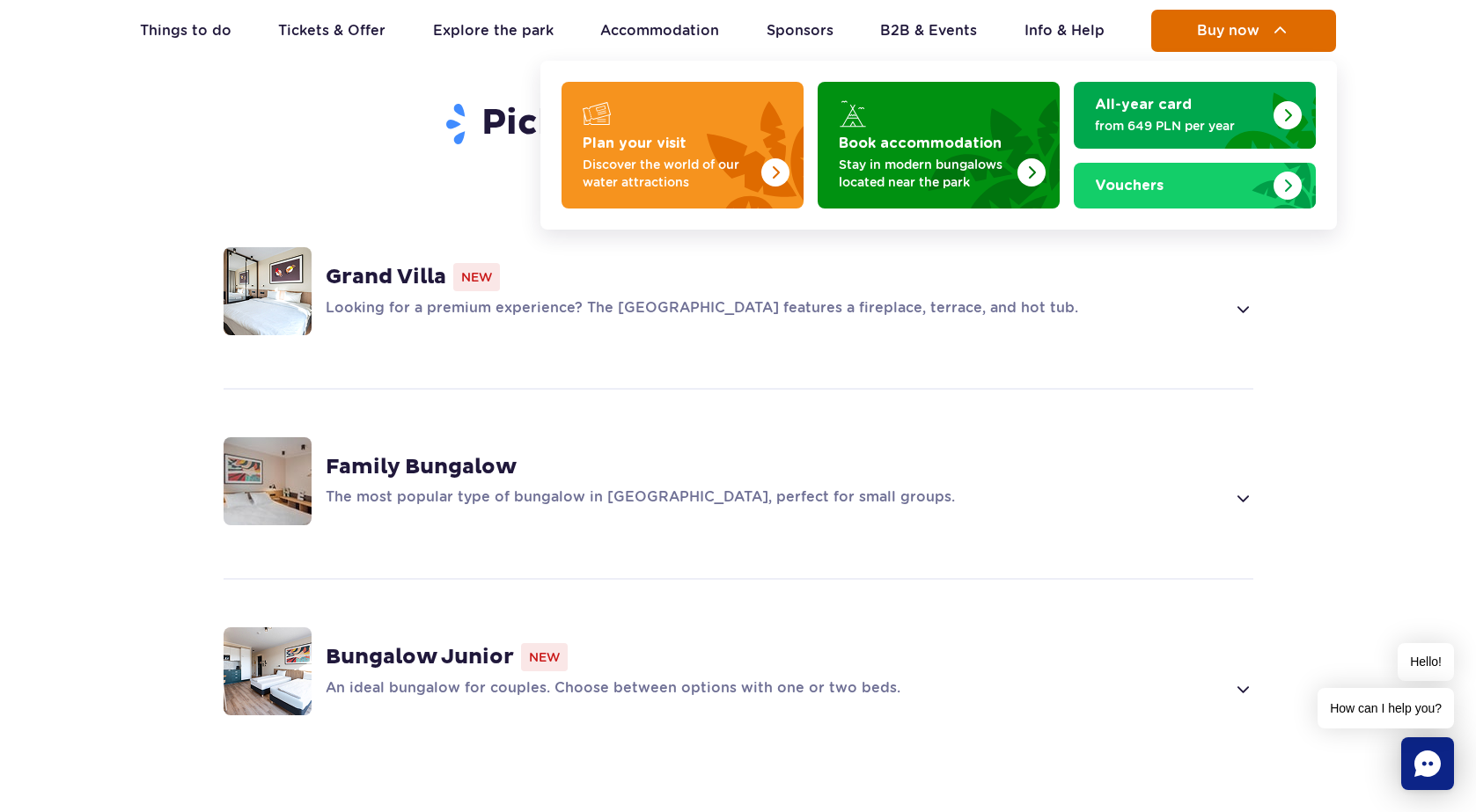
click at [1270, 46] on button "Buy now" at bounding box center [1243, 30] width 185 height 42
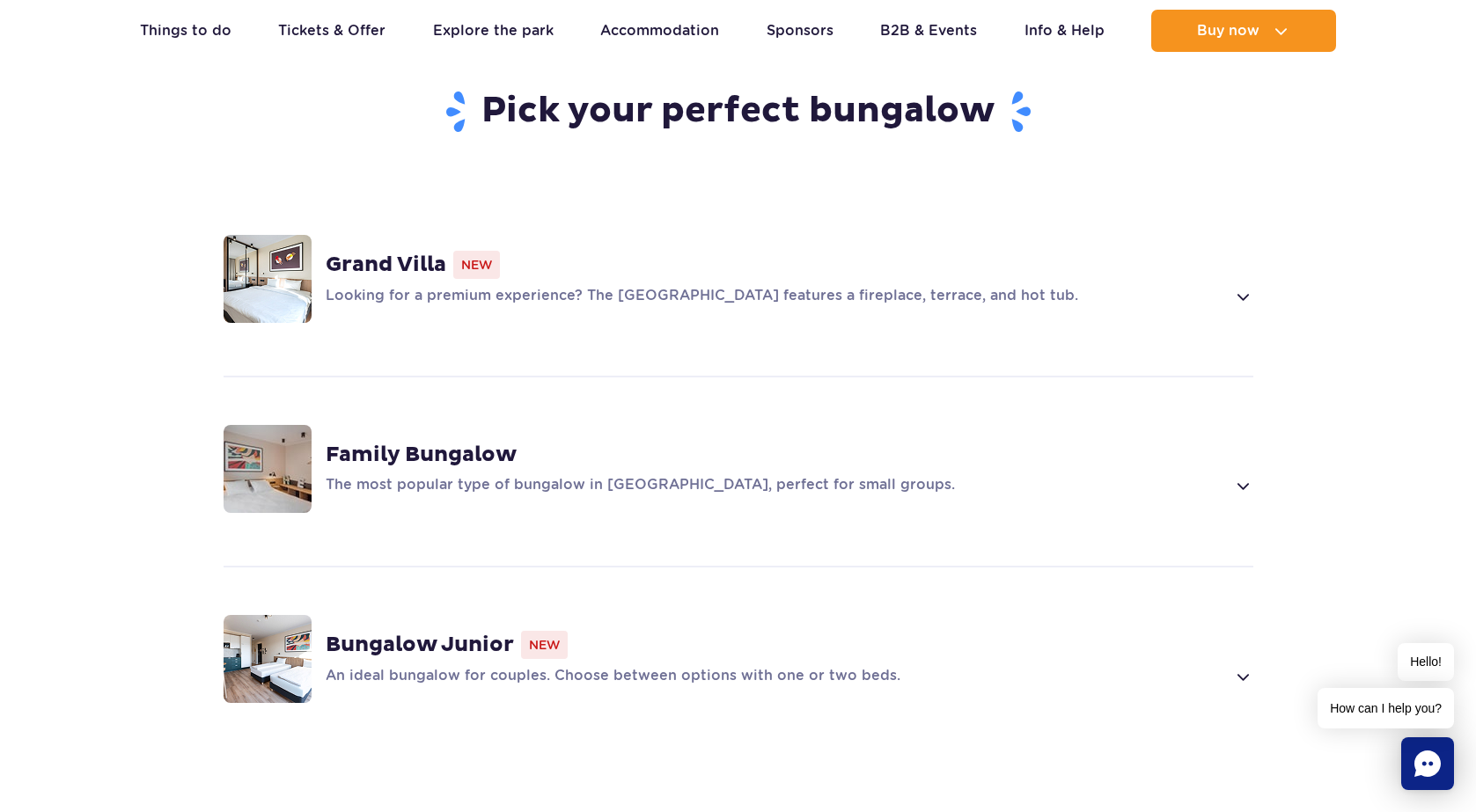
scroll to position [1241, 0]
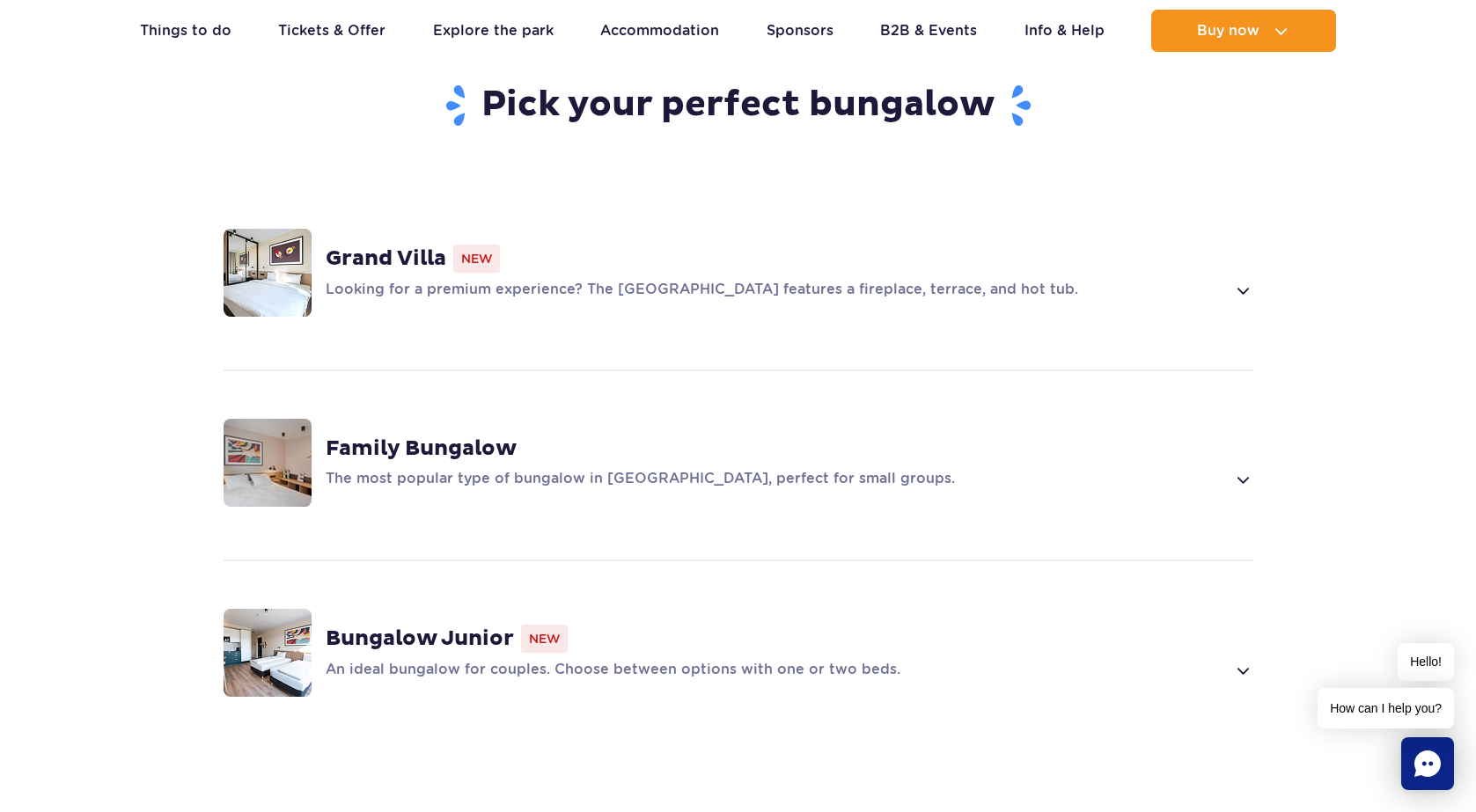
click at [590, 469] on p "The most popular type of bungalow in Suntago Village, perfect for small groups." at bounding box center [775, 479] width 900 height 21
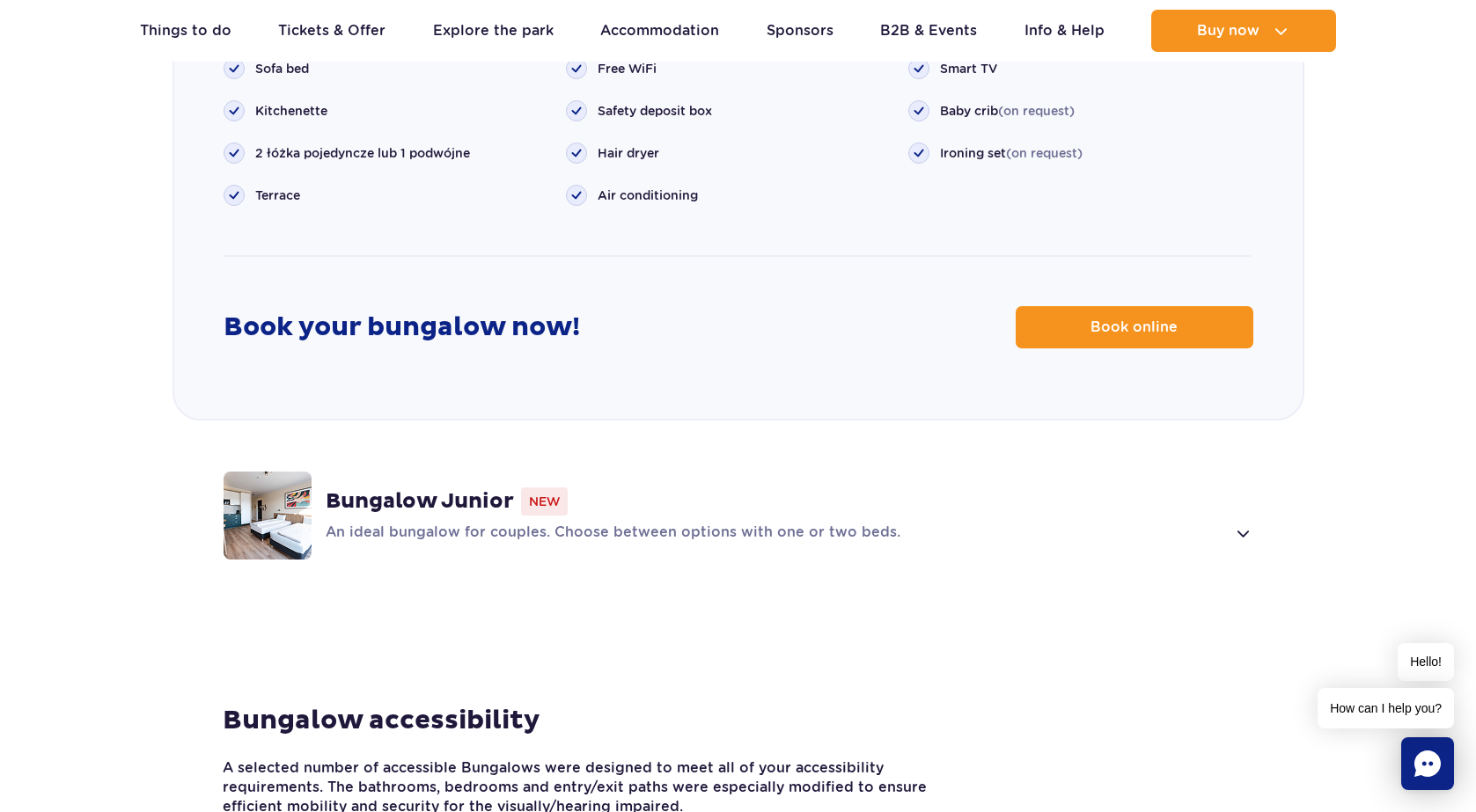
scroll to position [2326, 0]
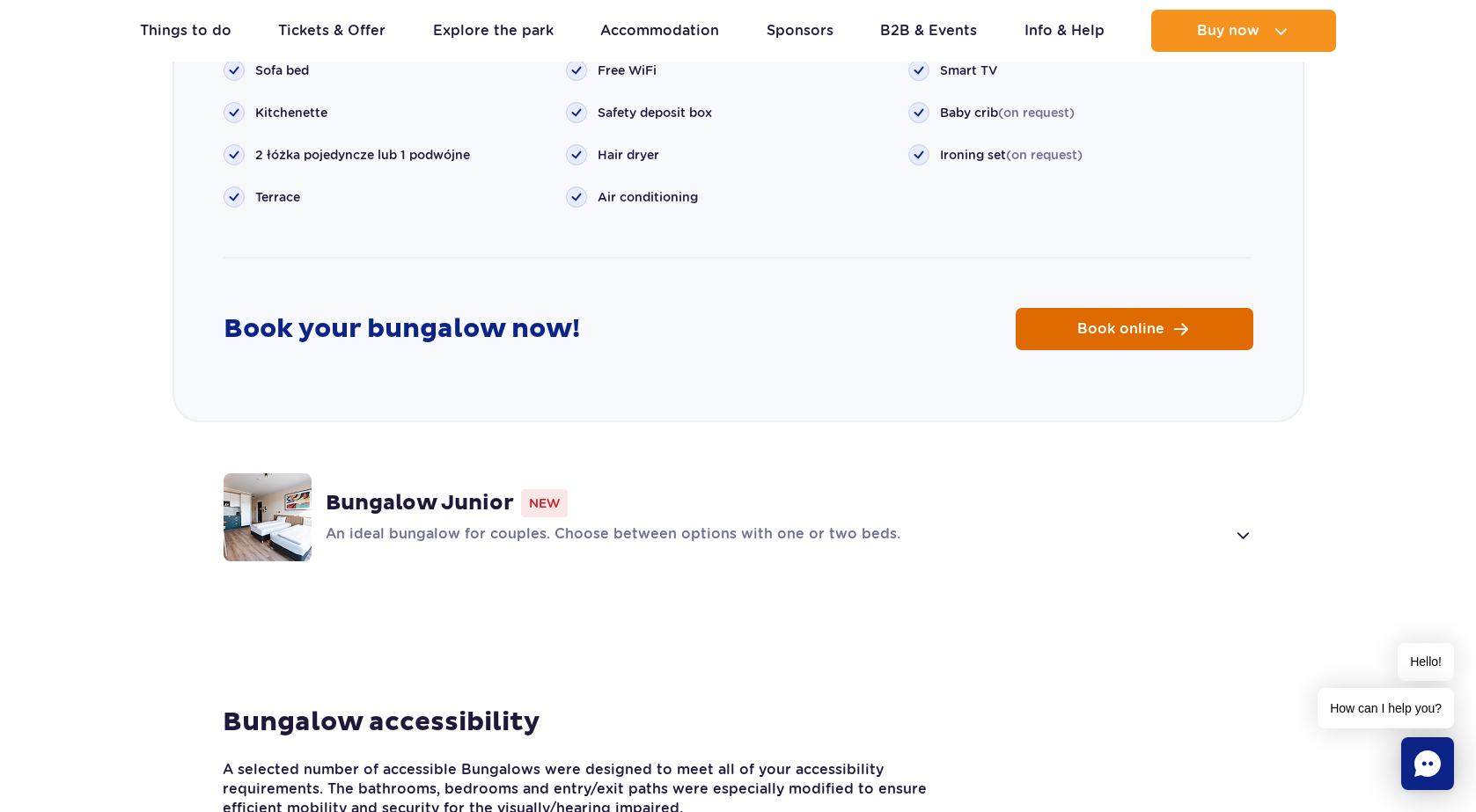
click at [1184, 308] on link "Book online" at bounding box center [1134, 329] width 238 height 42
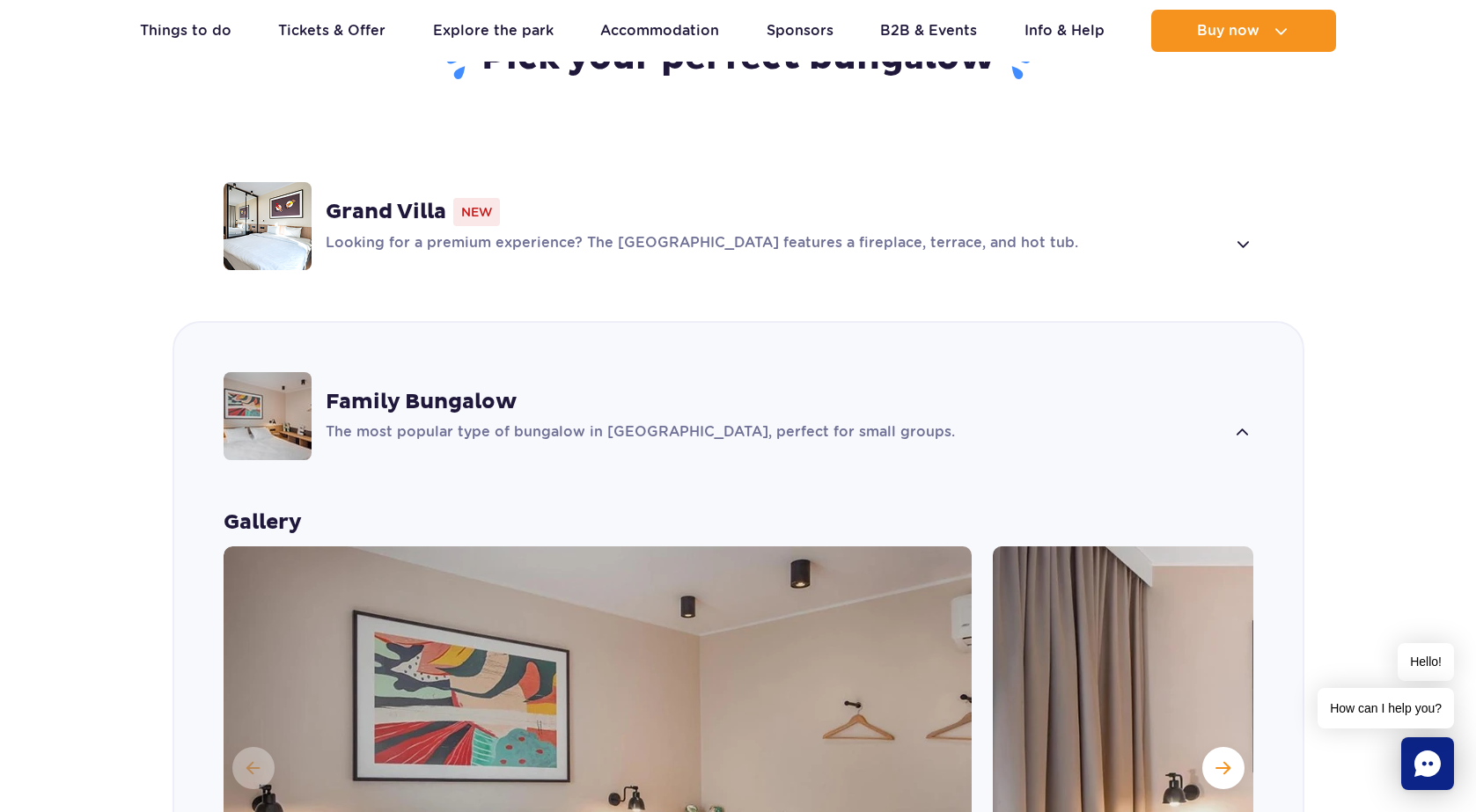
scroll to position [1297, 0]
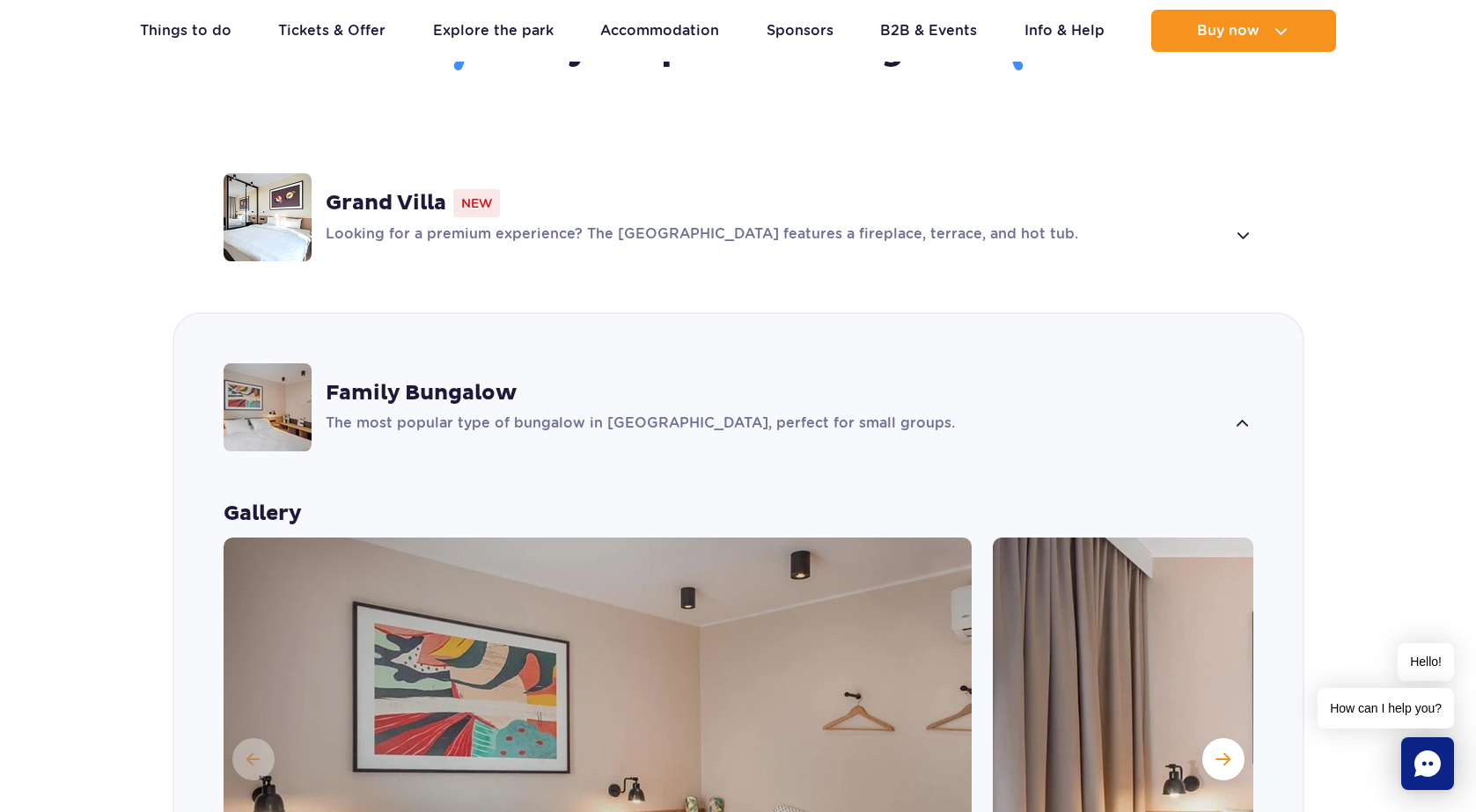
click at [1246, 414] on span at bounding box center [1242, 424] width 21 height 21
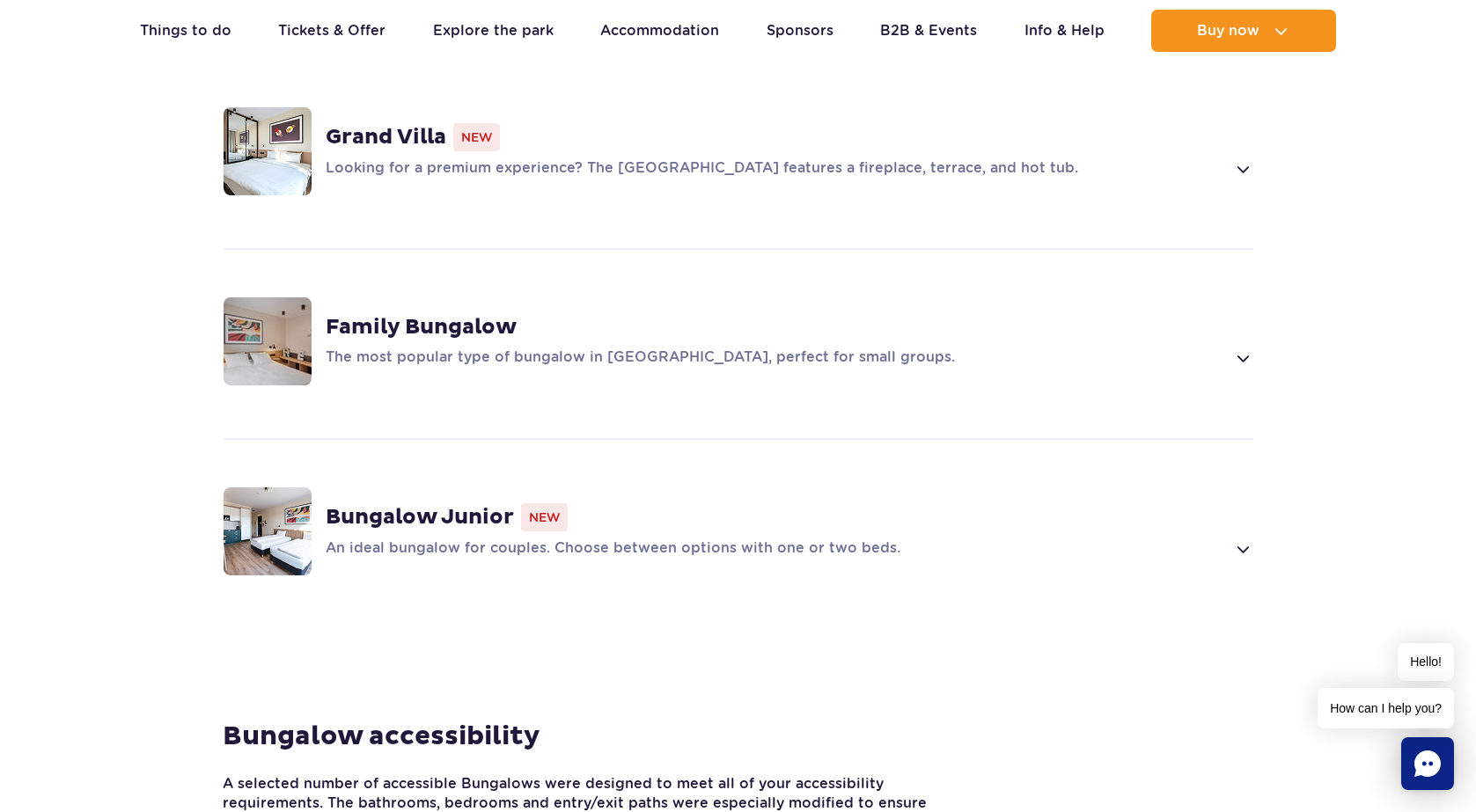
scroll to position [1378, 0]
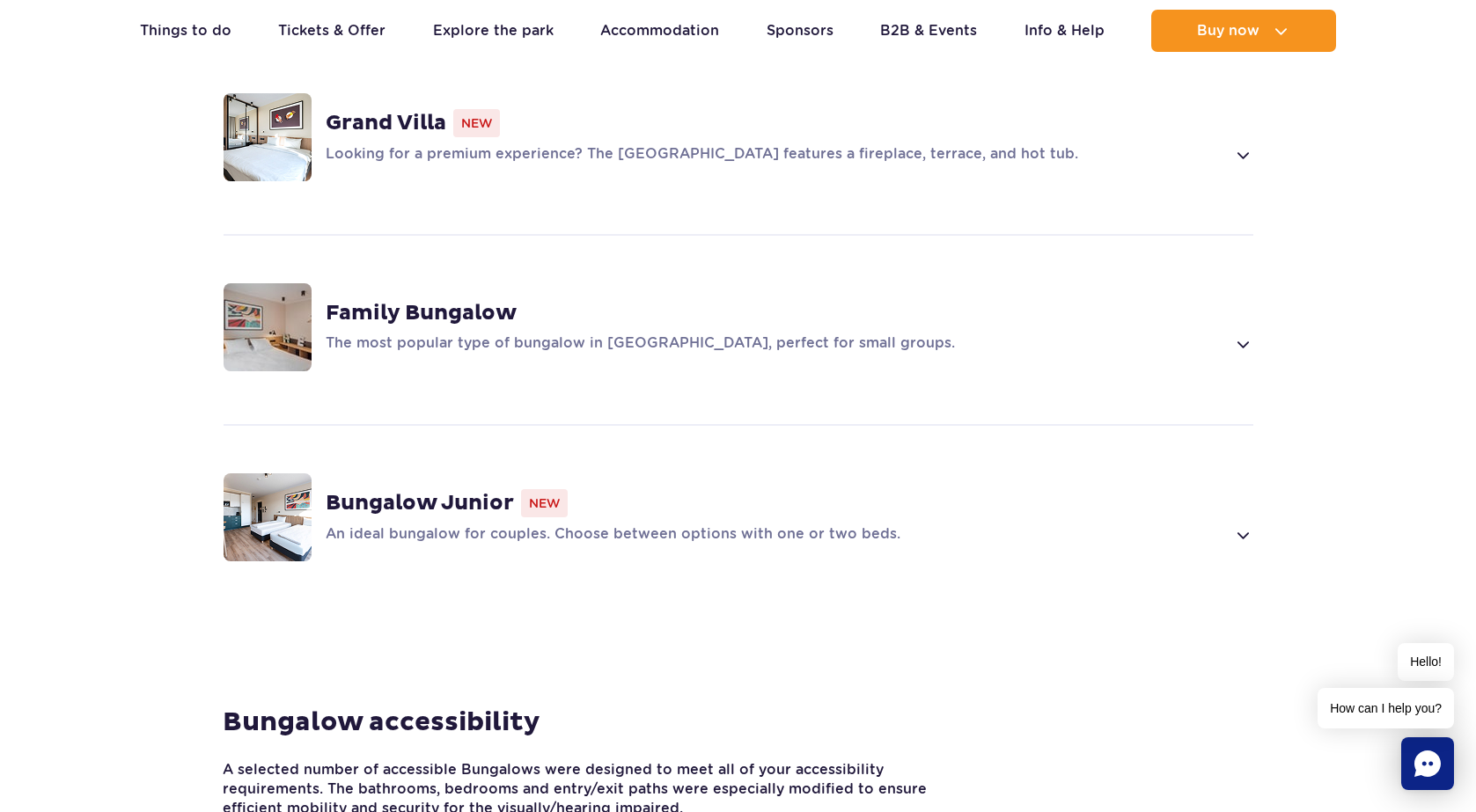
click at [677, 524] on p "An ideal bungalow for couples. Choose between options with one or two beds." at bounding box center [775, 535] width 900 height 21
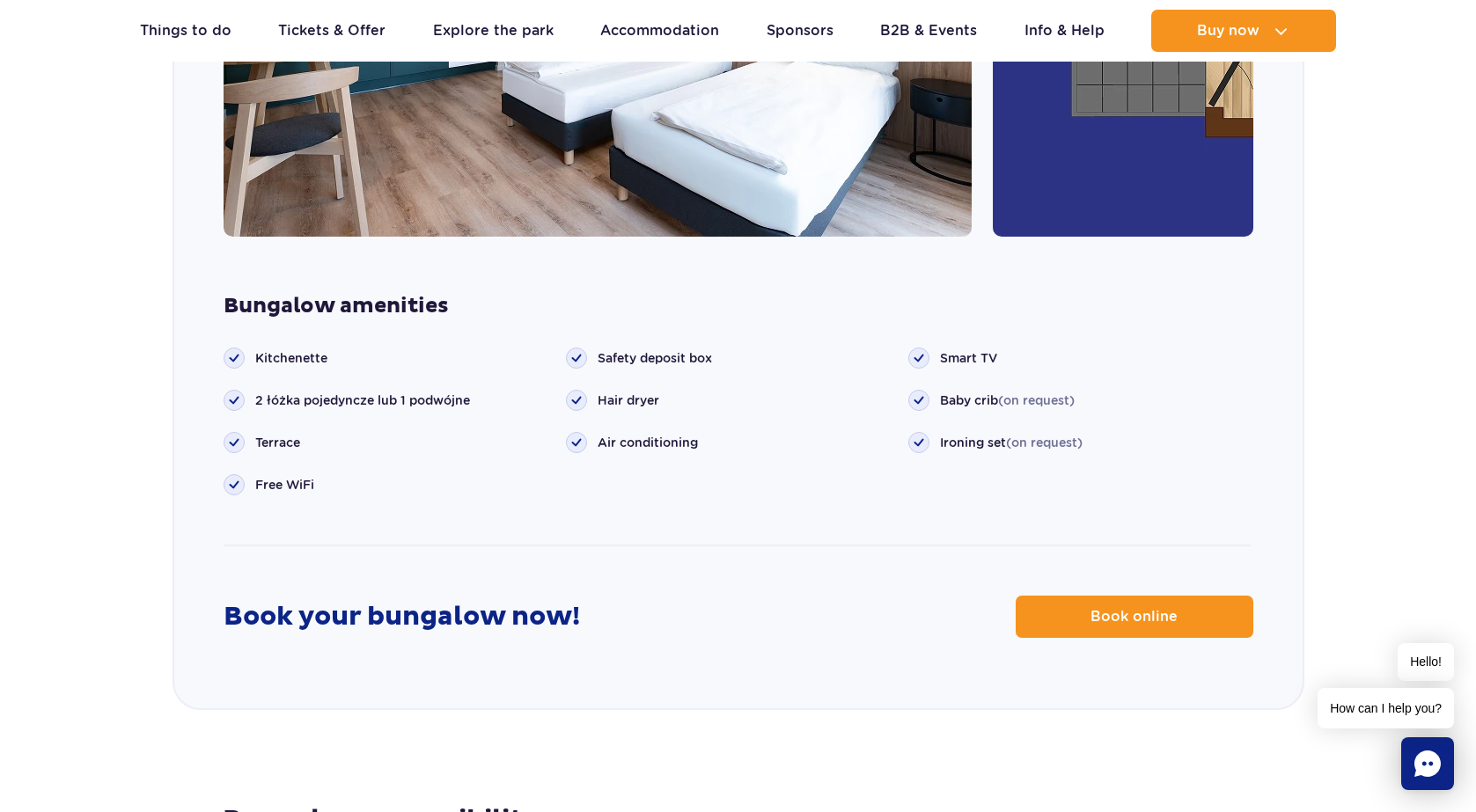
scroll to position [2230, 0]
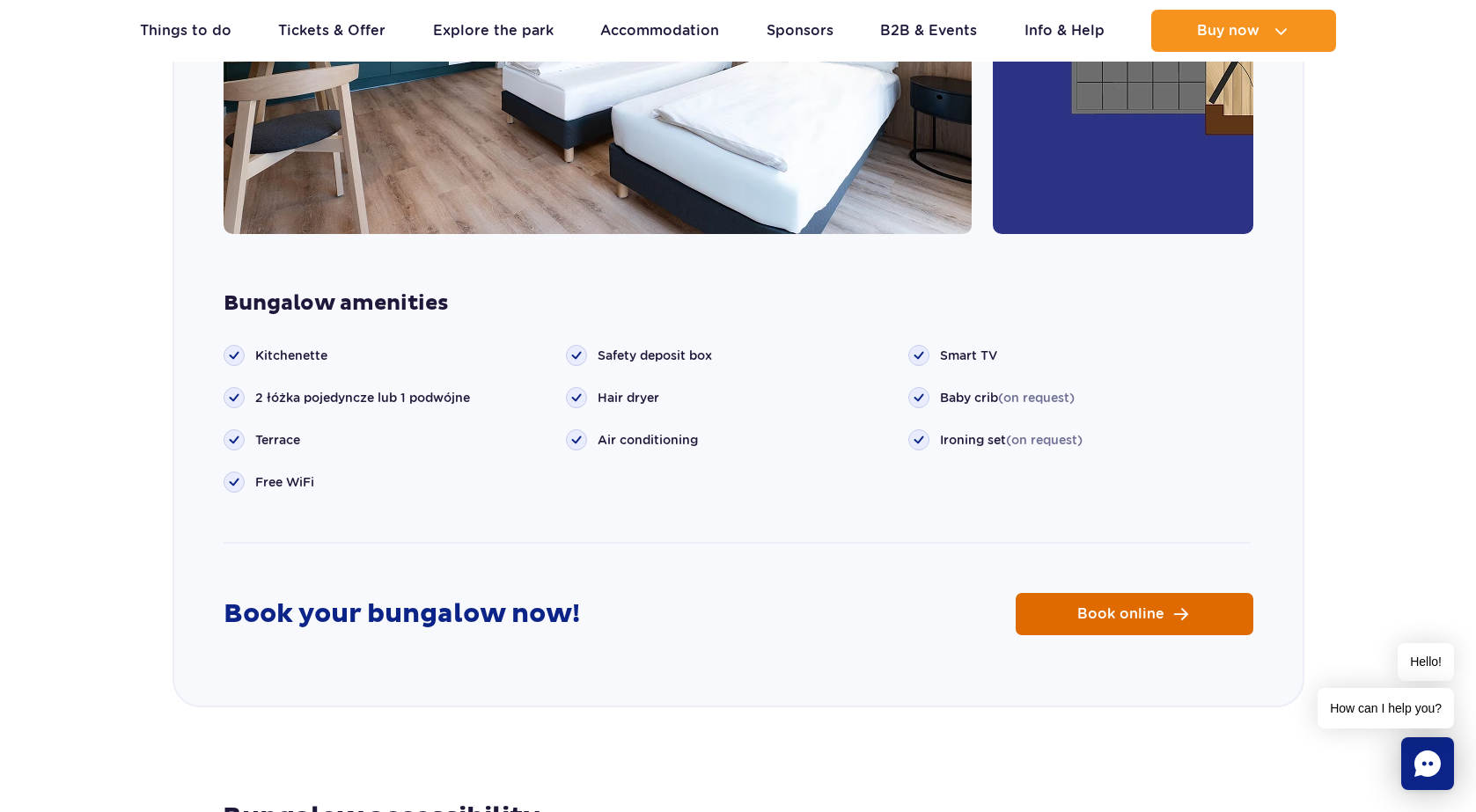
click at [1144, 607] on span "Book online" at bounding box center [1121, 614] width 87 height 14
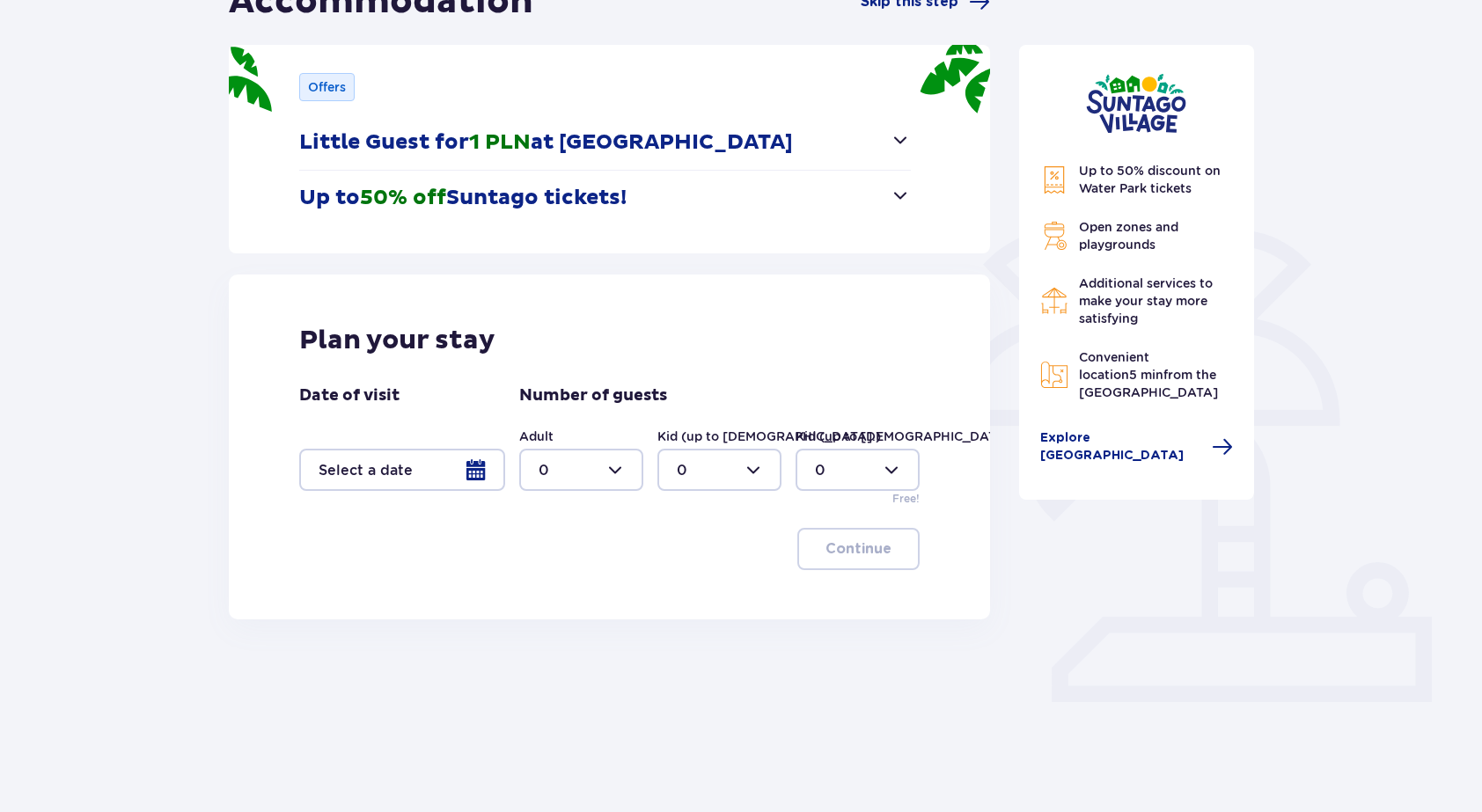
scroll to position [200, 0]
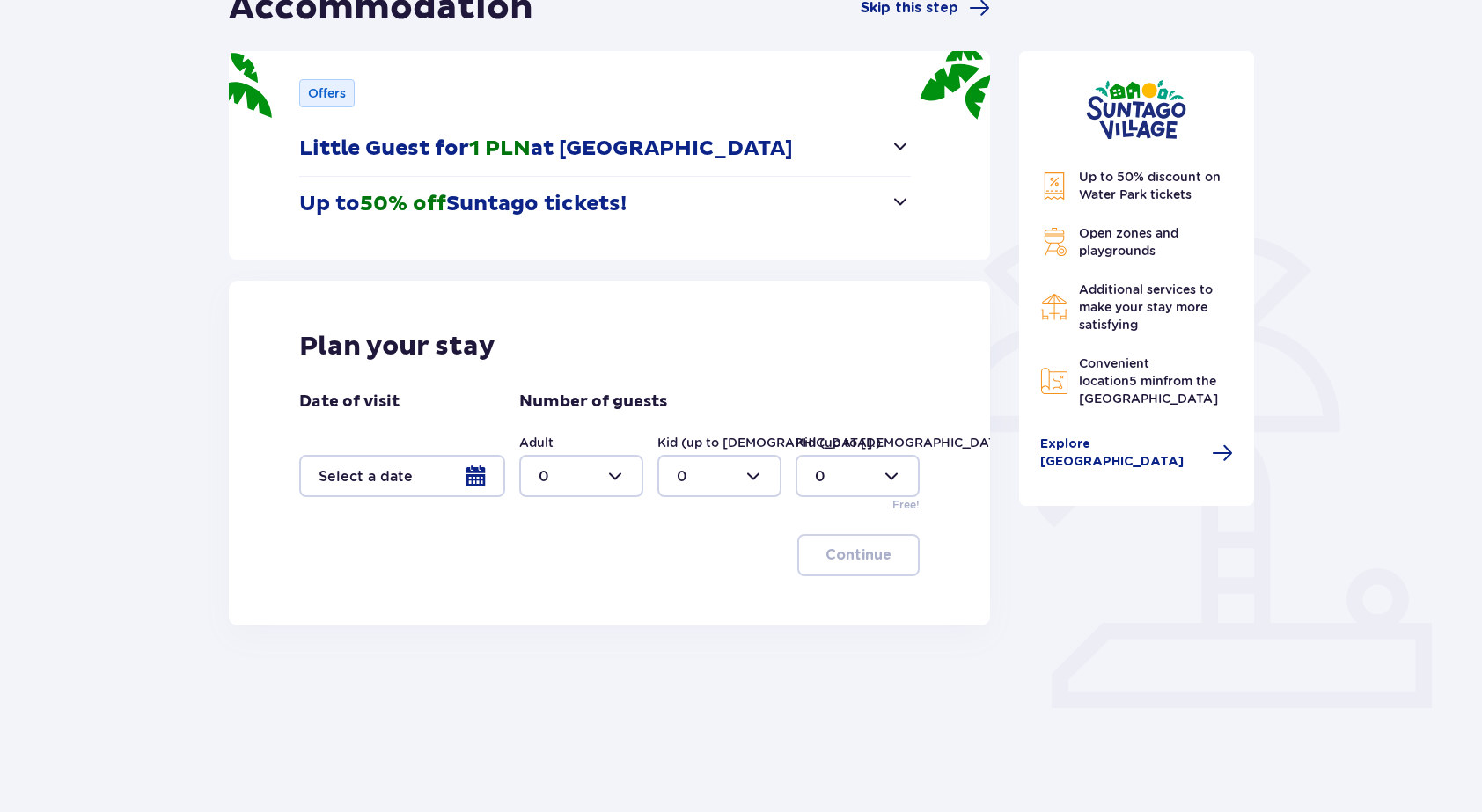
click at [451, 480] on div at bounding box center [402, 476] width 206 height 42
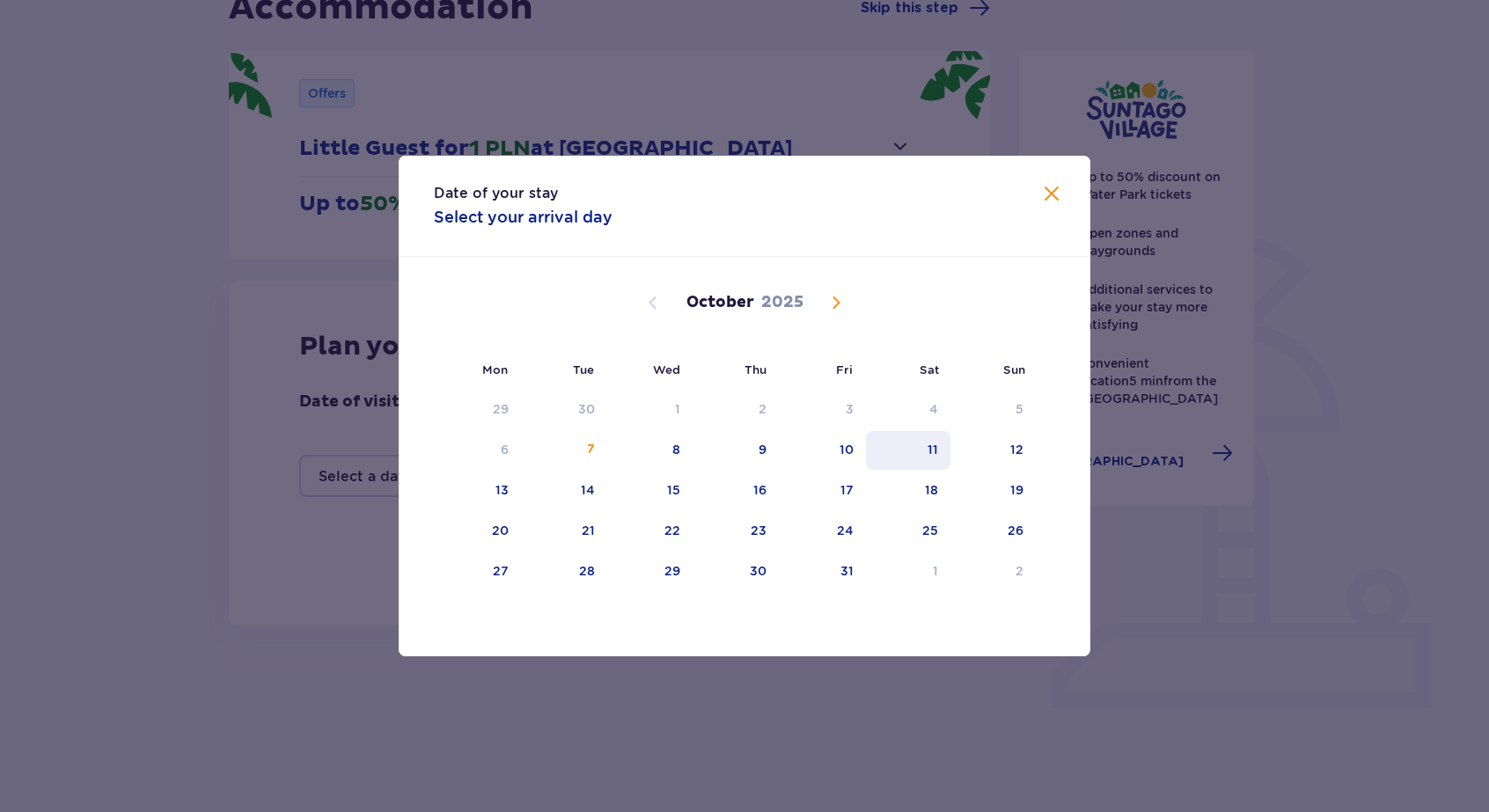
click at [947, 446] on div "11" at bounding box center [908, 450] width 86 height 39
click at [1014, 446] on div "12" at bounding box center [1016, 449] width 13 height 18
type input "[DATE] - [DATE]"
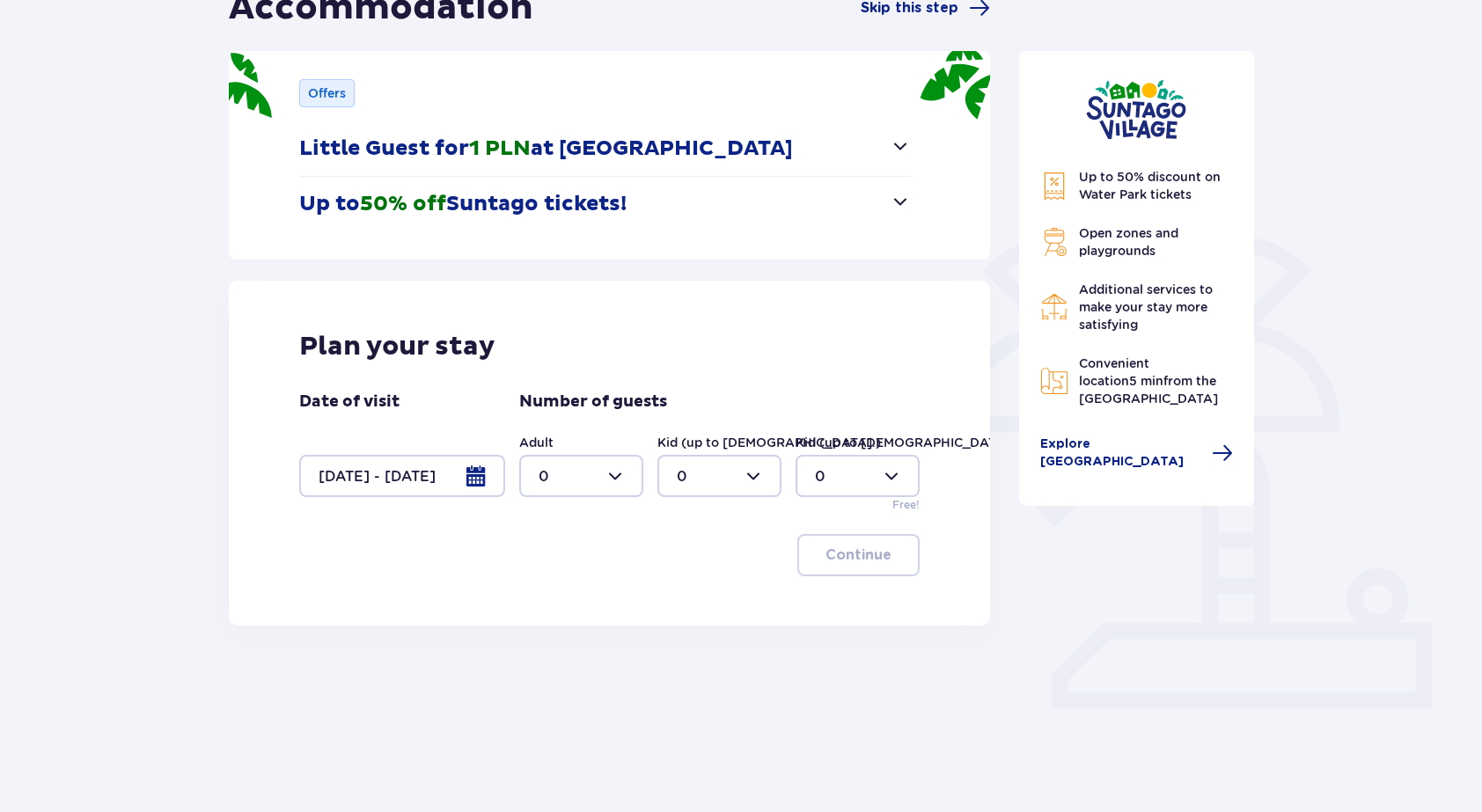
click at [604, 473] on div at bounding box center [581, 476] width 124 height 42
click at [561, 599] on div "2" at bounding box center [581, 603] width 86 height 20
type input "2"
click at [742, 479] on div at bounding box center [719, 476] width 124 height 42
click at [884, 467] on div at bounding box center [858, 476] width 124 height 42
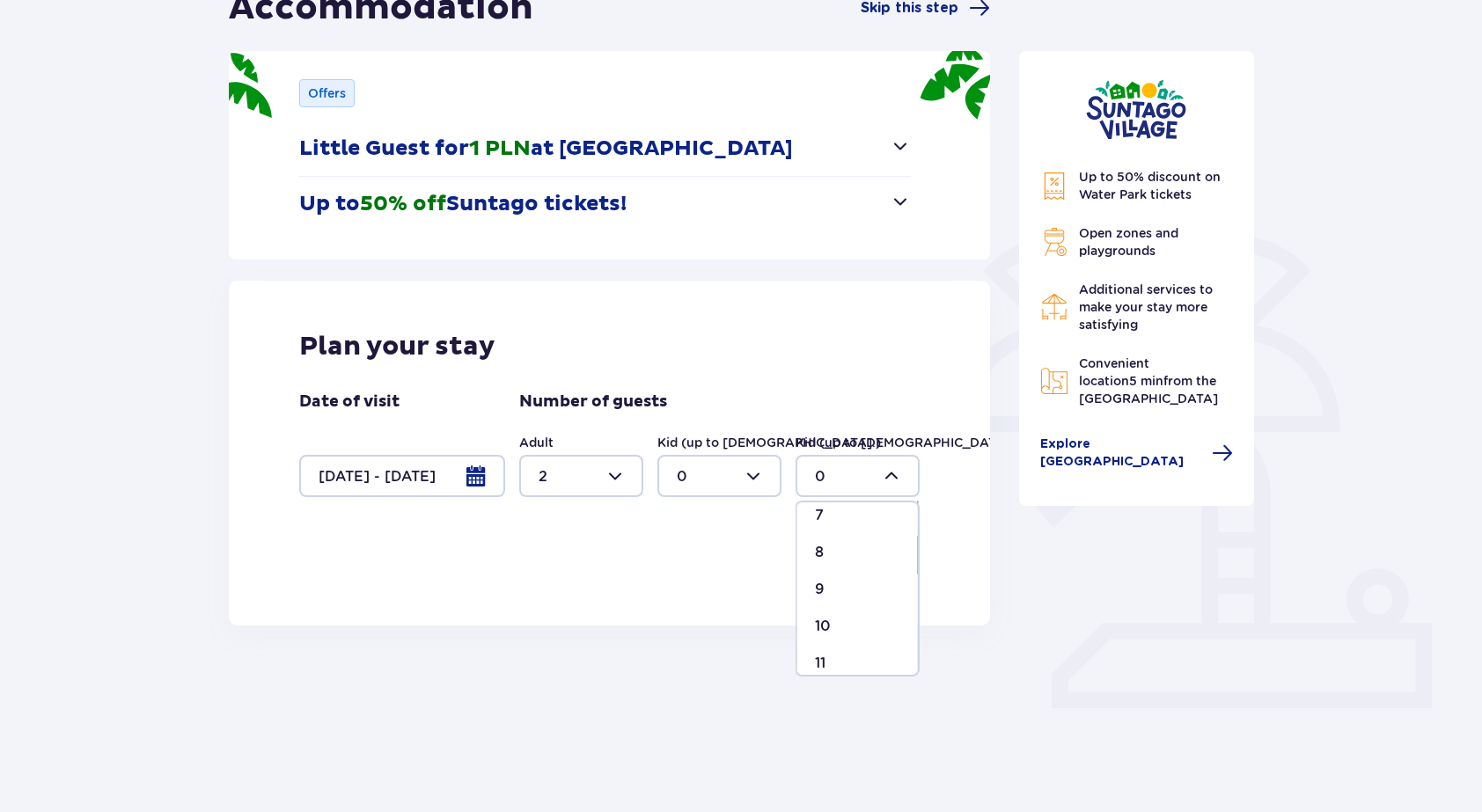
scroll to position [282, 0]
click at [836, 543] on div "8" at bounding box center [858, 542] width 86 height 20
type input "8"
click at [859, 552] on p "Continue" at bounding box center [859, 554] width 66 height 20
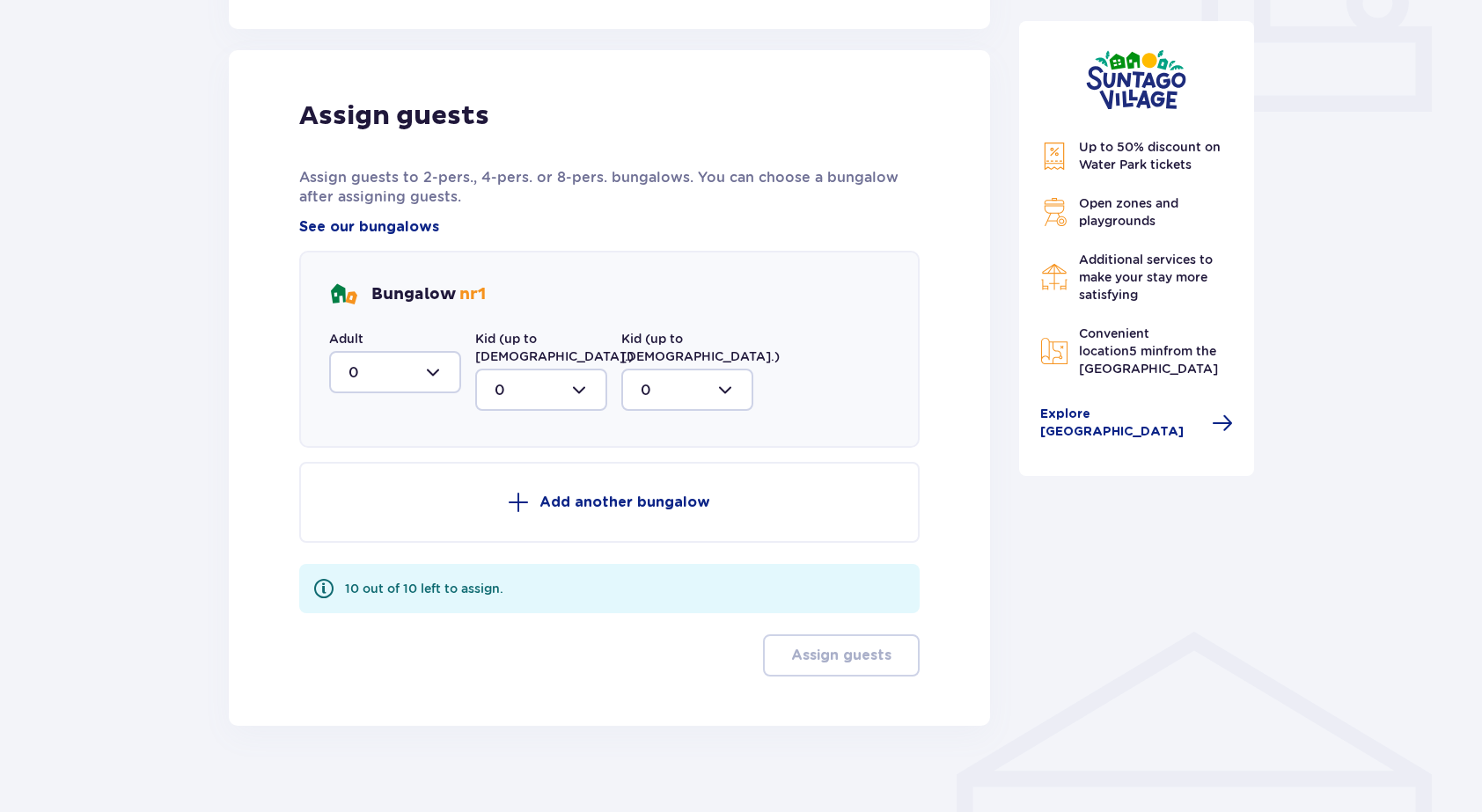
scroll to position [799, 0]
click at [418, 367] on div at bounding box center [395, 370] width 132 height 42
click at [363, 497] on div "2" at bounding box center [395, 497] width 93 height 20
type input "2"
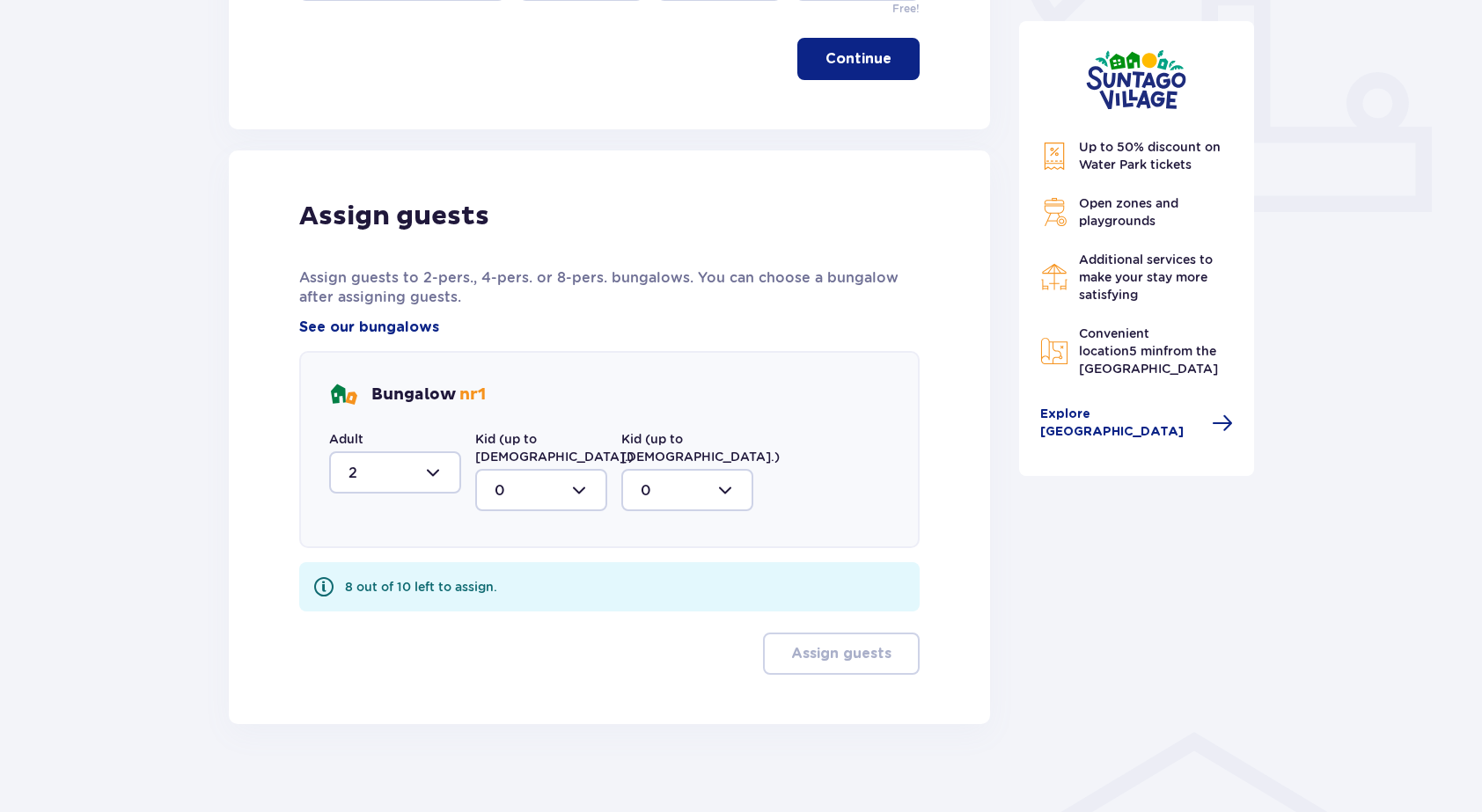
click at [529, 477] on div at bounding box center [541, 490] width 132 height 42
click at [684, 469] on div at bounding box center [687, 490] width 132 height 42
click at [834, 497] on div "Bungalow nr 1 Adult 2 Kid (up to 12 y.o.) 0 Kid (up to 3 y.o.) 0 0 1 2 3 4 5 6" at bounding box center [609, 449] width 621 height 197
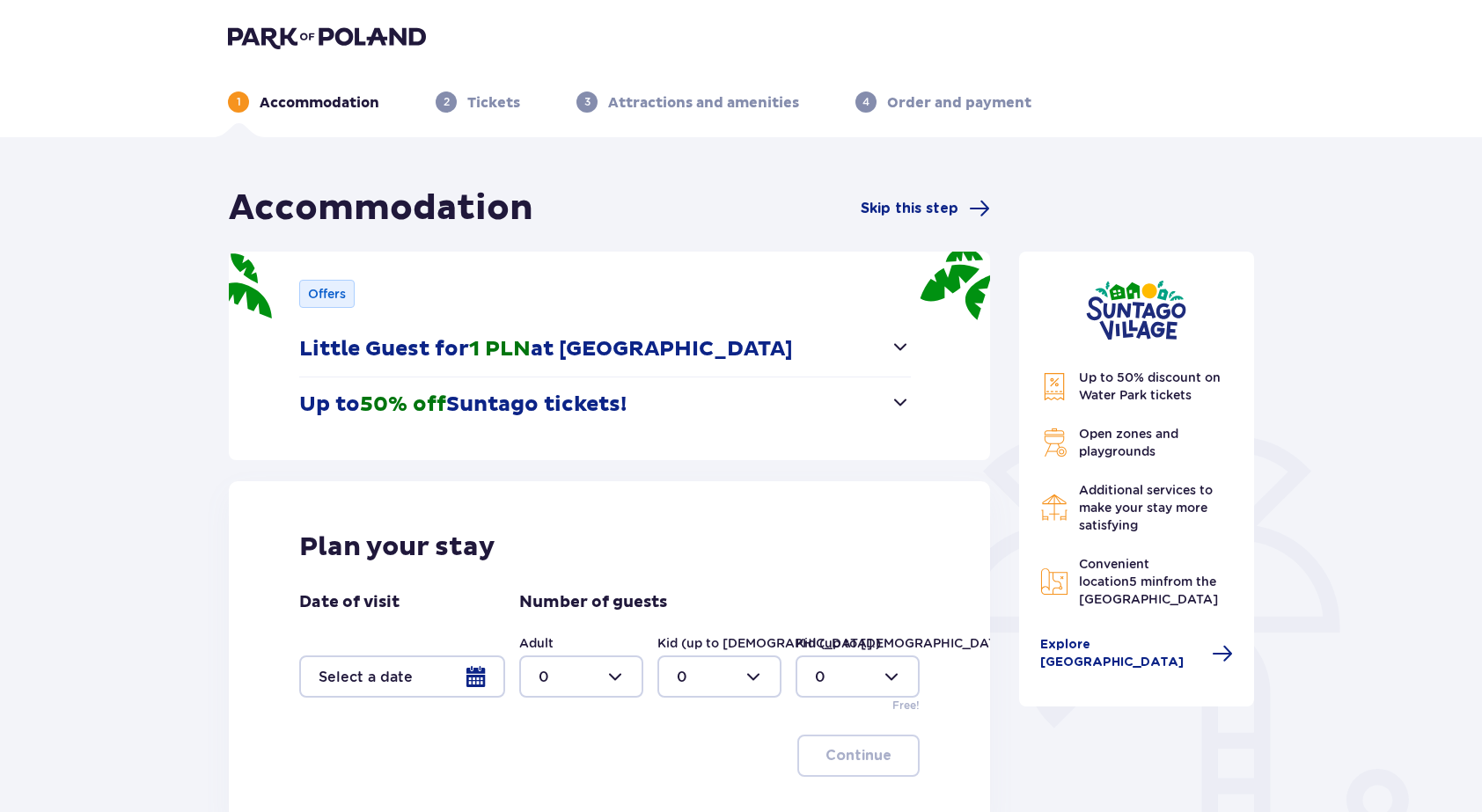
click at [420, 689] on div at bounding box center [402, 676] width 206 height 42
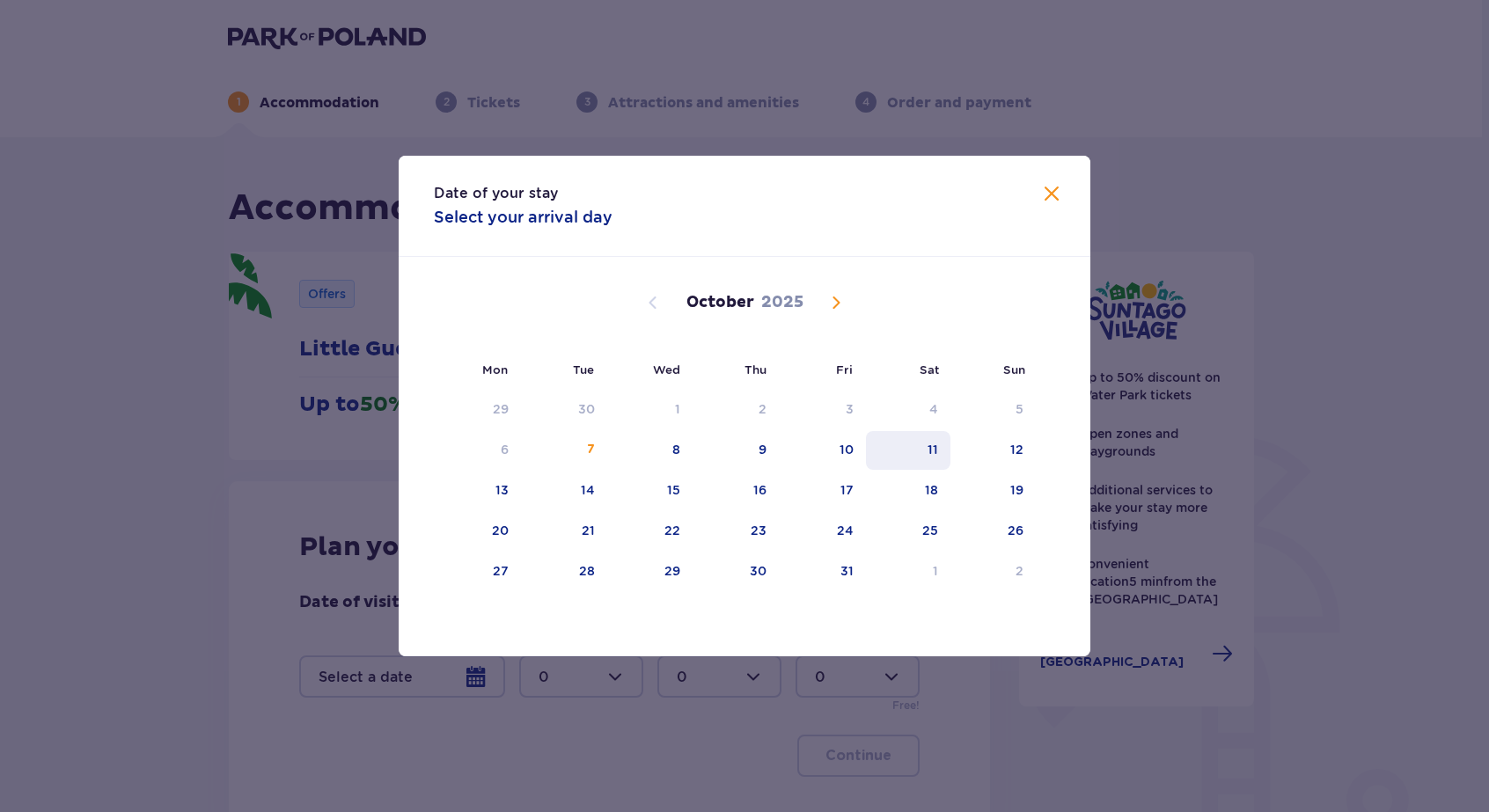
click at [914, 443] on div "11" at bounding box center [908, 450] width 86 height 39
click at [1011, 439] on div "12" at bounding box center [993, 450] width 86 height 39
type input "[DATE] - [DATE]"
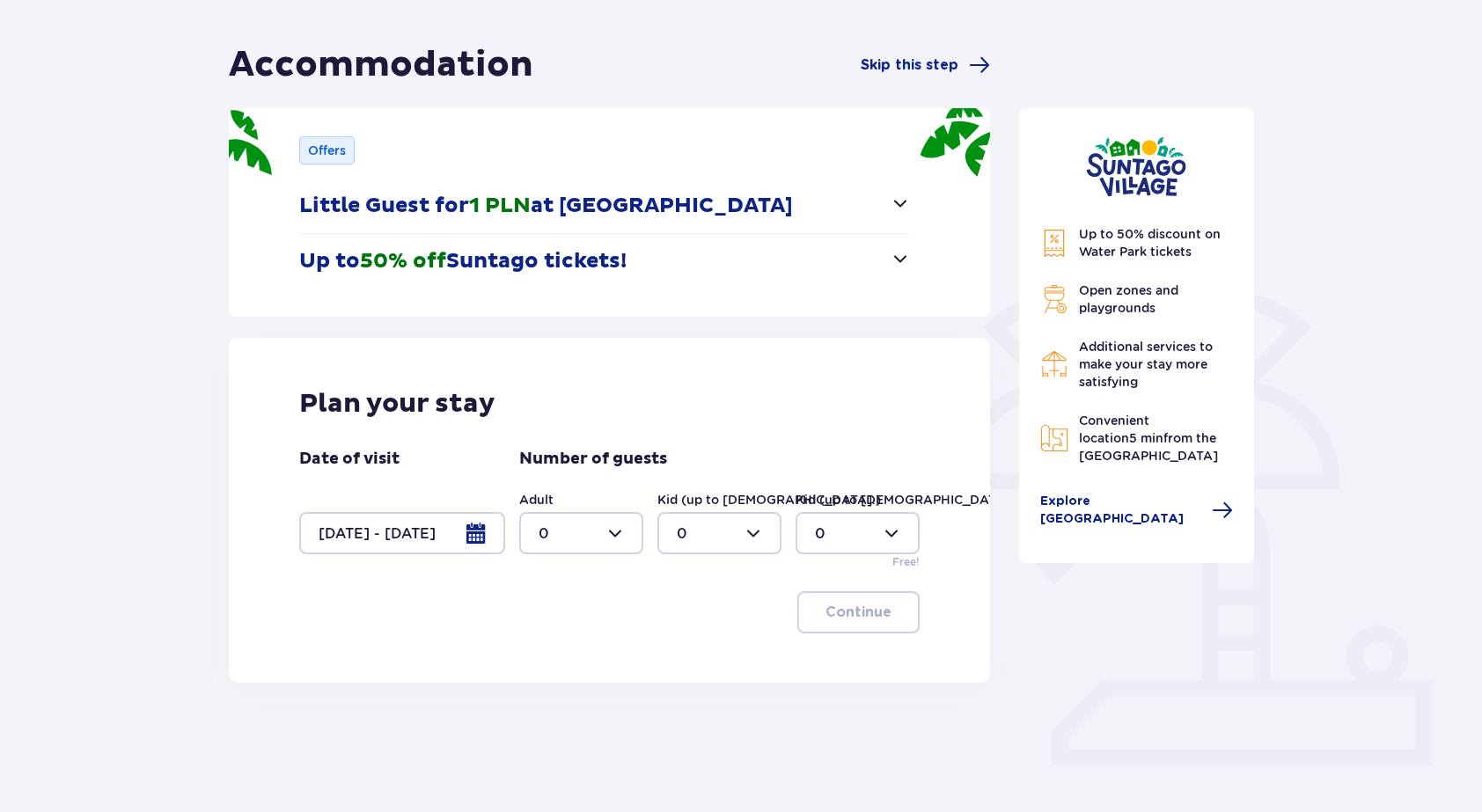
scroll to position [159, 0]
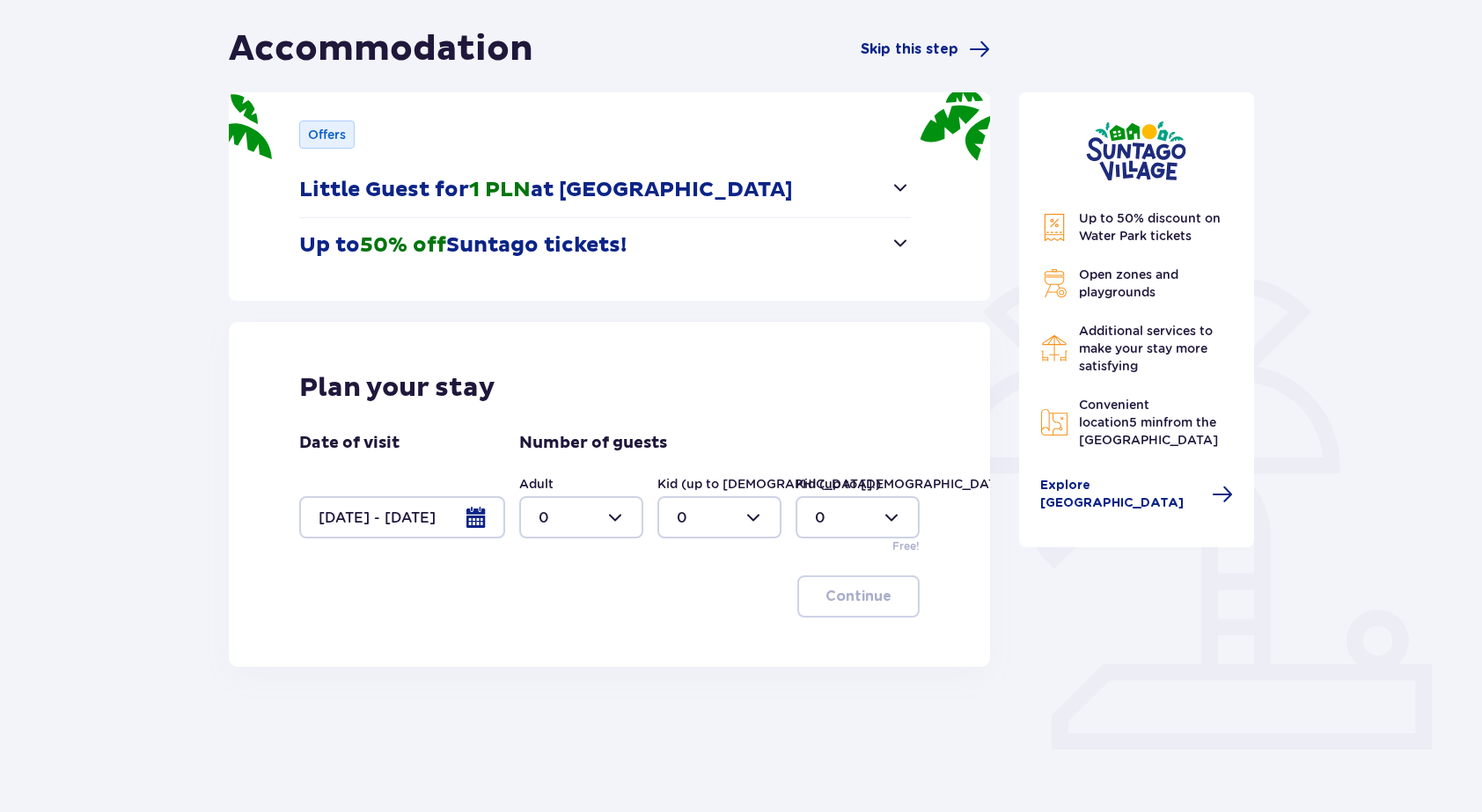
click at [556, 534] on div at bounding box center [581, 517] width 124 height 42
click at [574, 644] on div "2" at bounding box center [581, 645] width 86 height 20
type input "2"
click at [828, 510] on div at bounding box center [858, 517] width 124 height 42
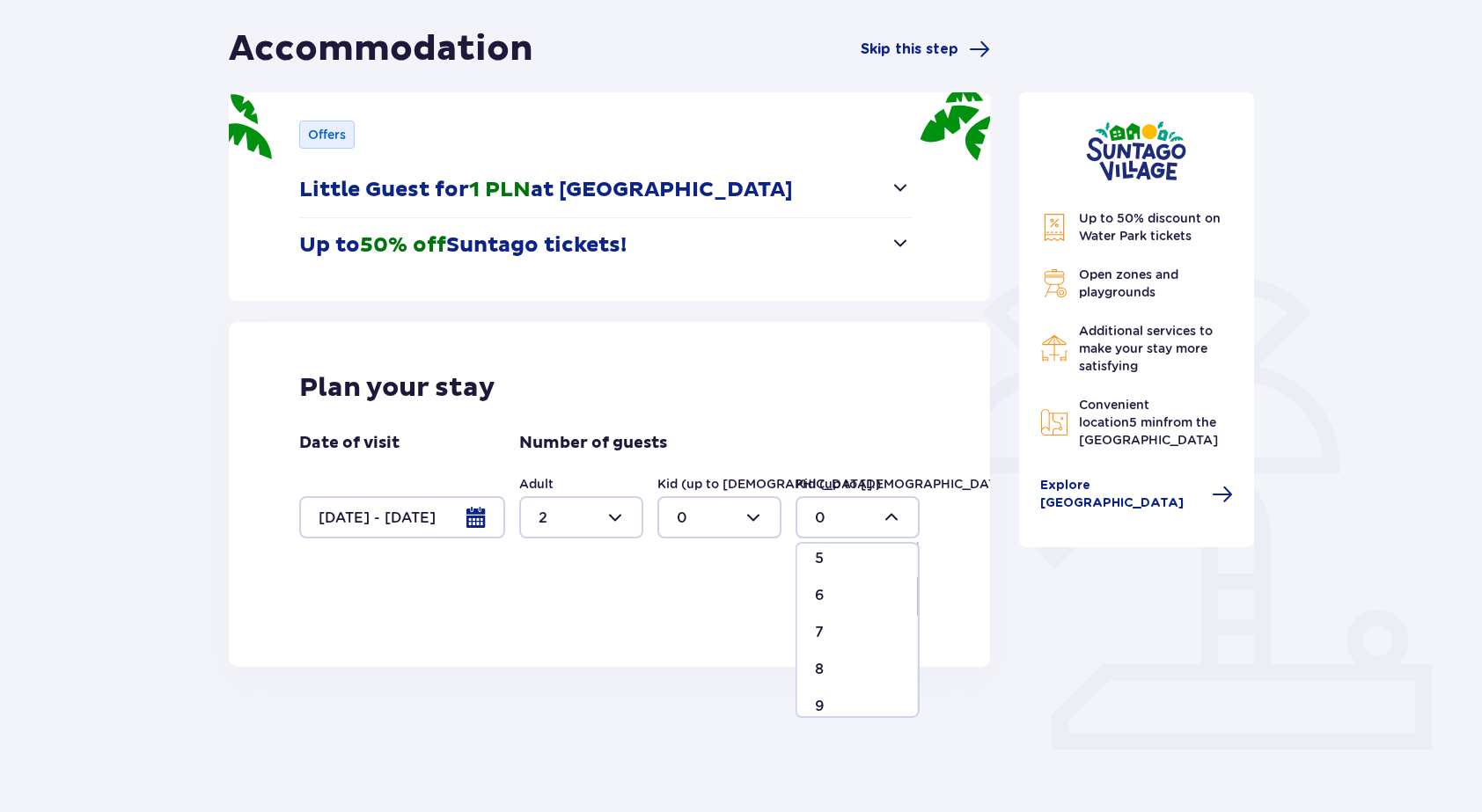
click at [835, 665] on div "8" at bounding box center [858, 669] width 86 height 20
type input "8"
click at [867, 614] on button "Continue" at bounding box center [859, 596] width 122 height 42
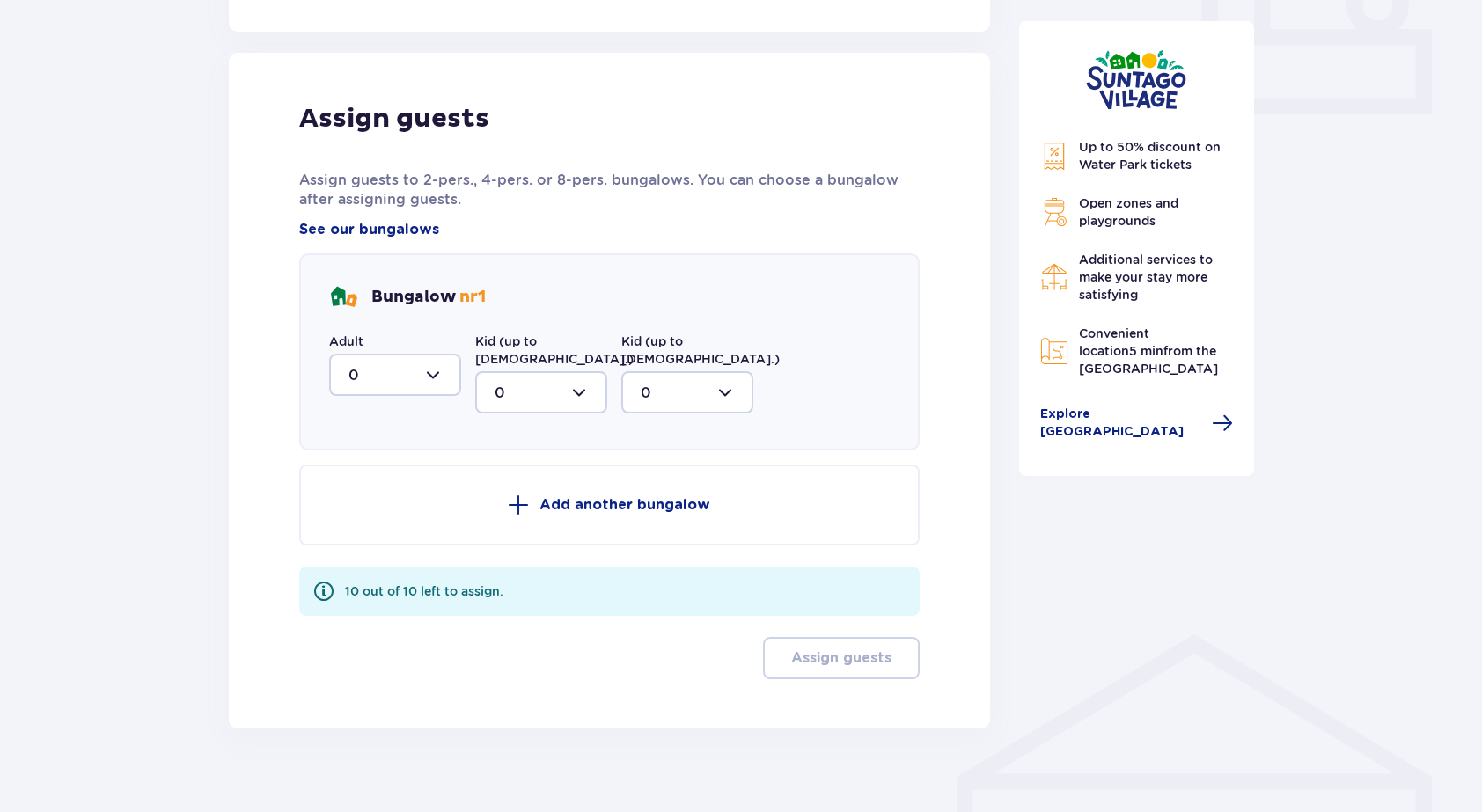
scroll to position [799, 0]
